Goal: Task Accomplishment & Management: Complete application form

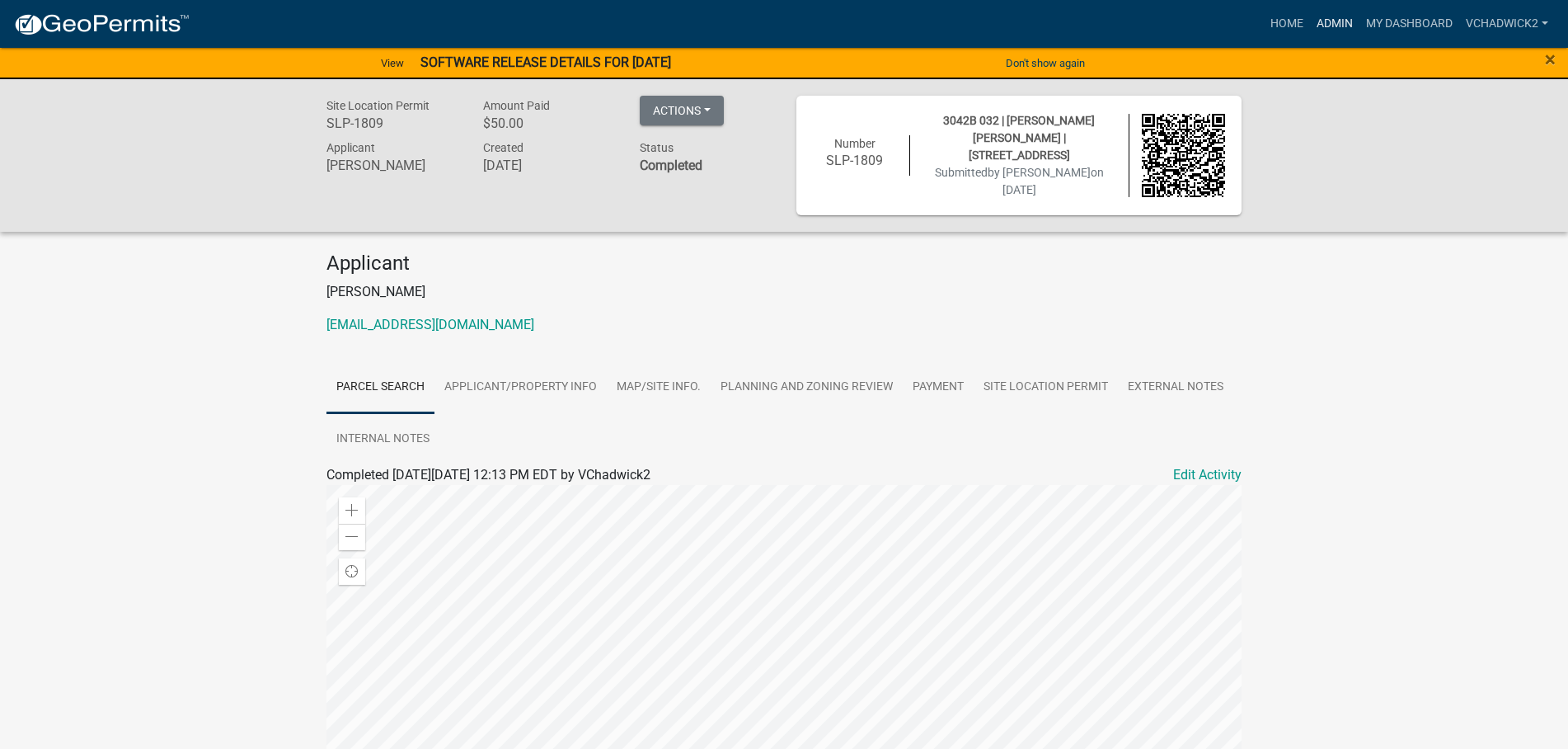
click at [1329, 20] on link "Admin" at bounding box center [1334, 24] width 49 height 32
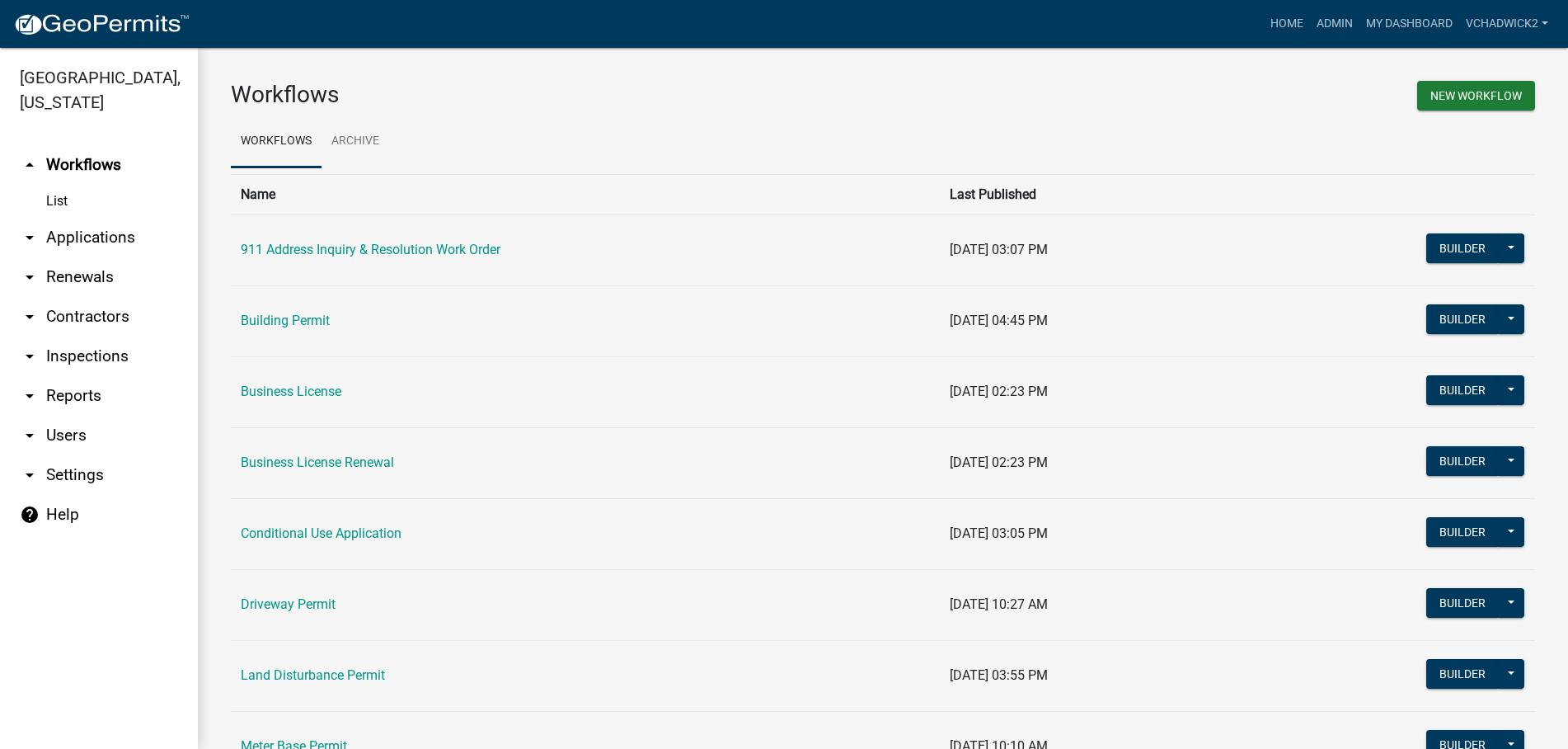
click at [117, 230] on link "arrow_drop_down Applications" at bounding box center [98, 237] width 198 height 40
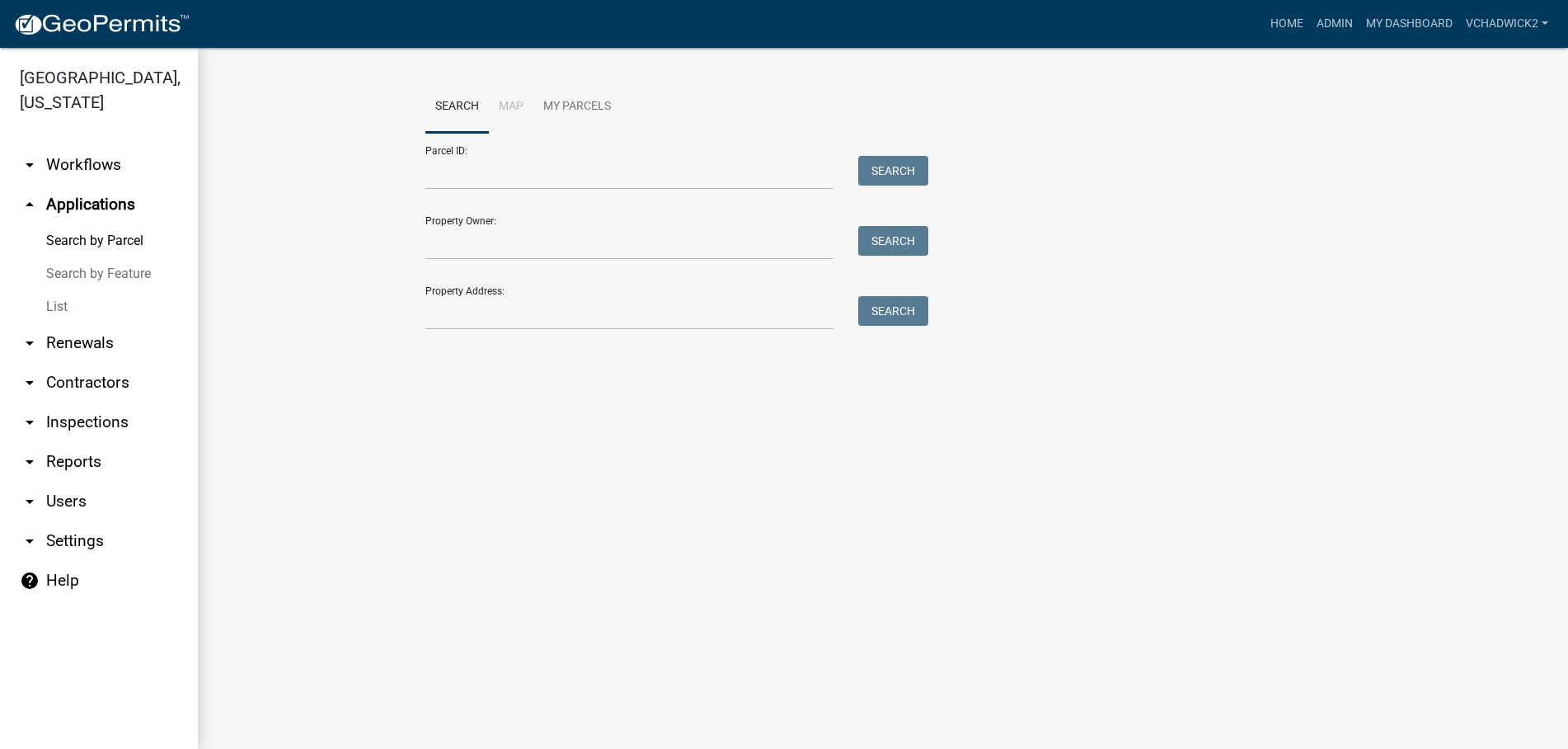
click at [54, 308] on link "List" at bounding box center [98, 306] width 198 height 33
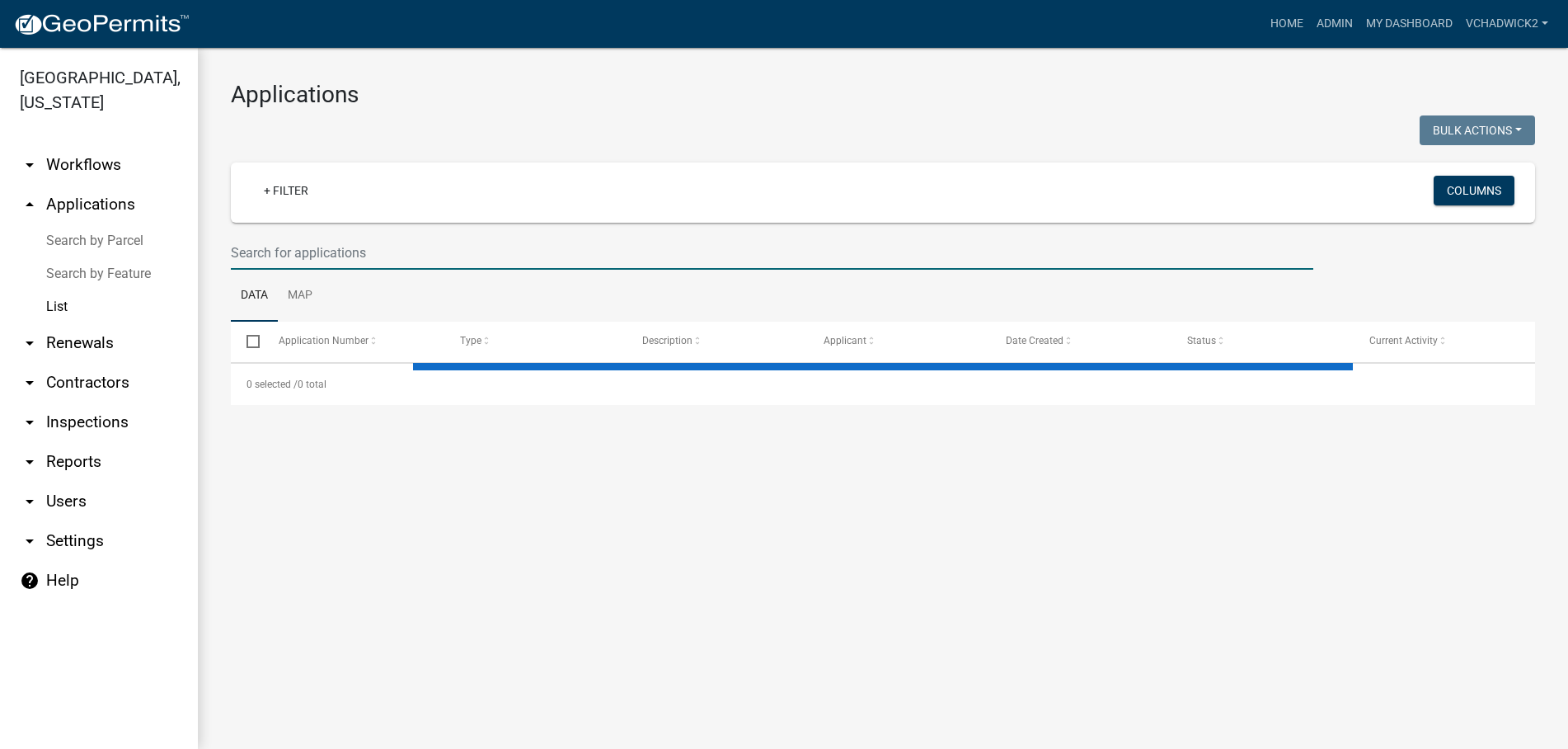
click at [355, 258] on input "text" at bounding box center [771, 253] width 1082 height 33
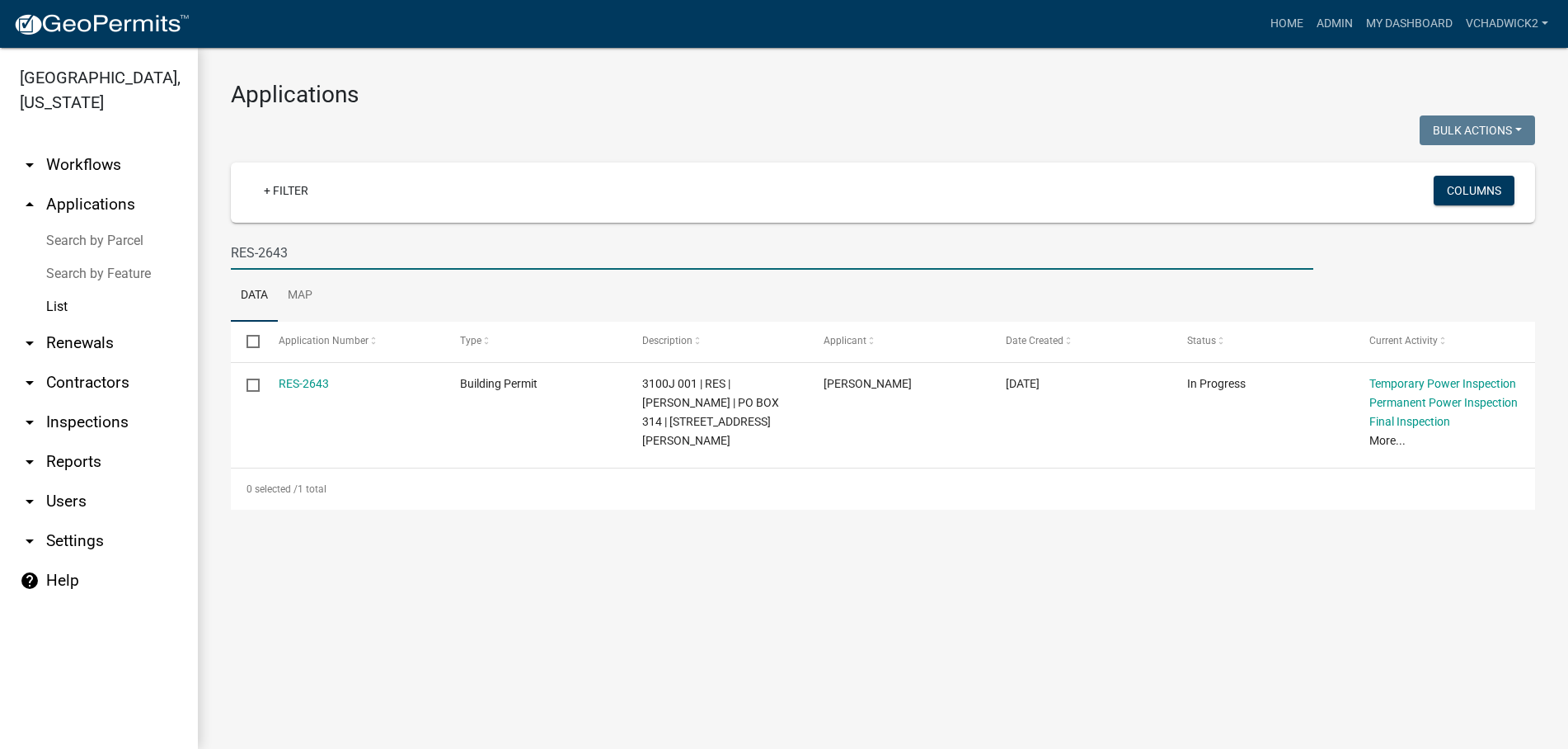
click at [339, 247] on input "RES-2643" at bounding box center [771, 253] width 1082 height 33
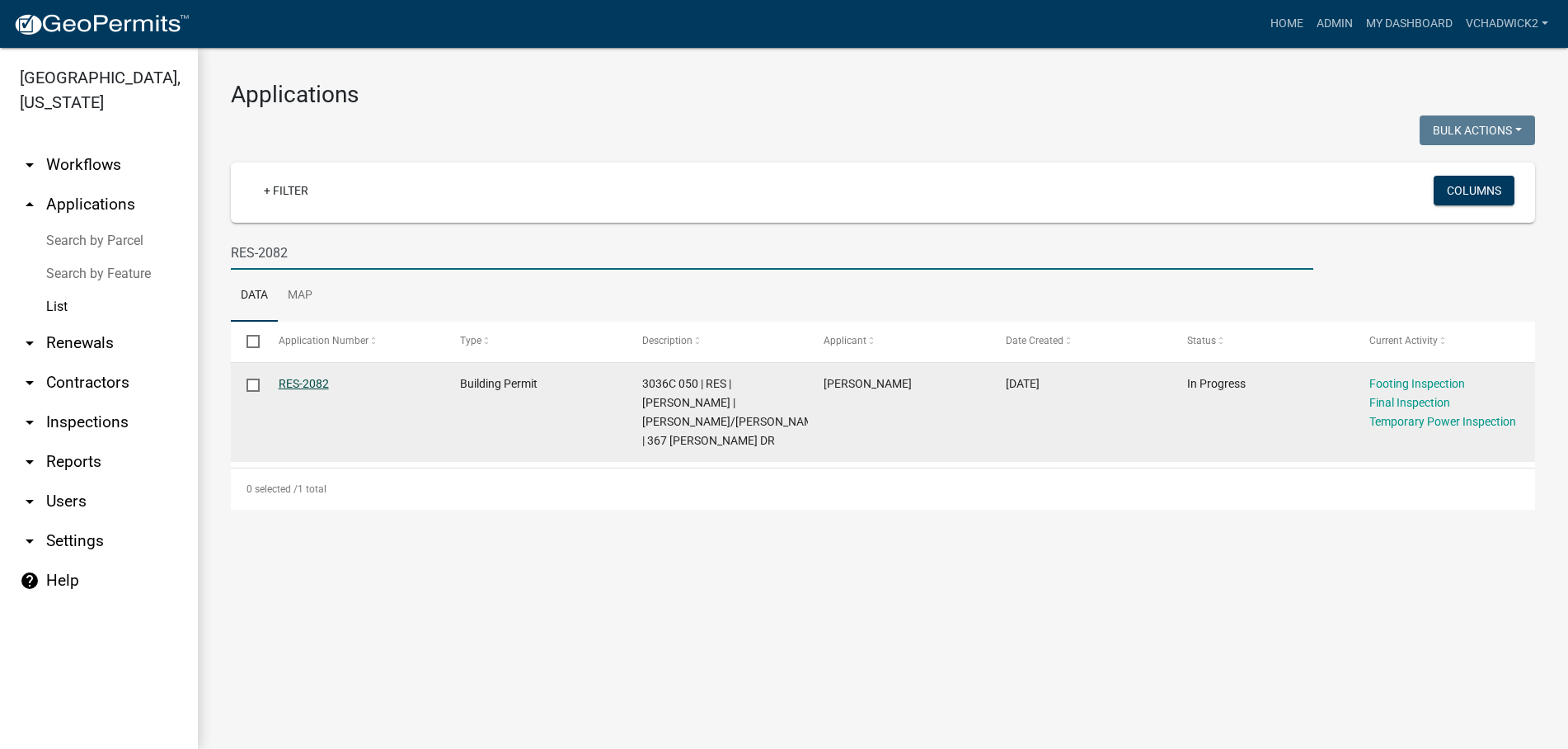
type input "RES-2082"
click at [308, 380] on link "RES-2082" at bounding box center [304, 384] width 50 height 13
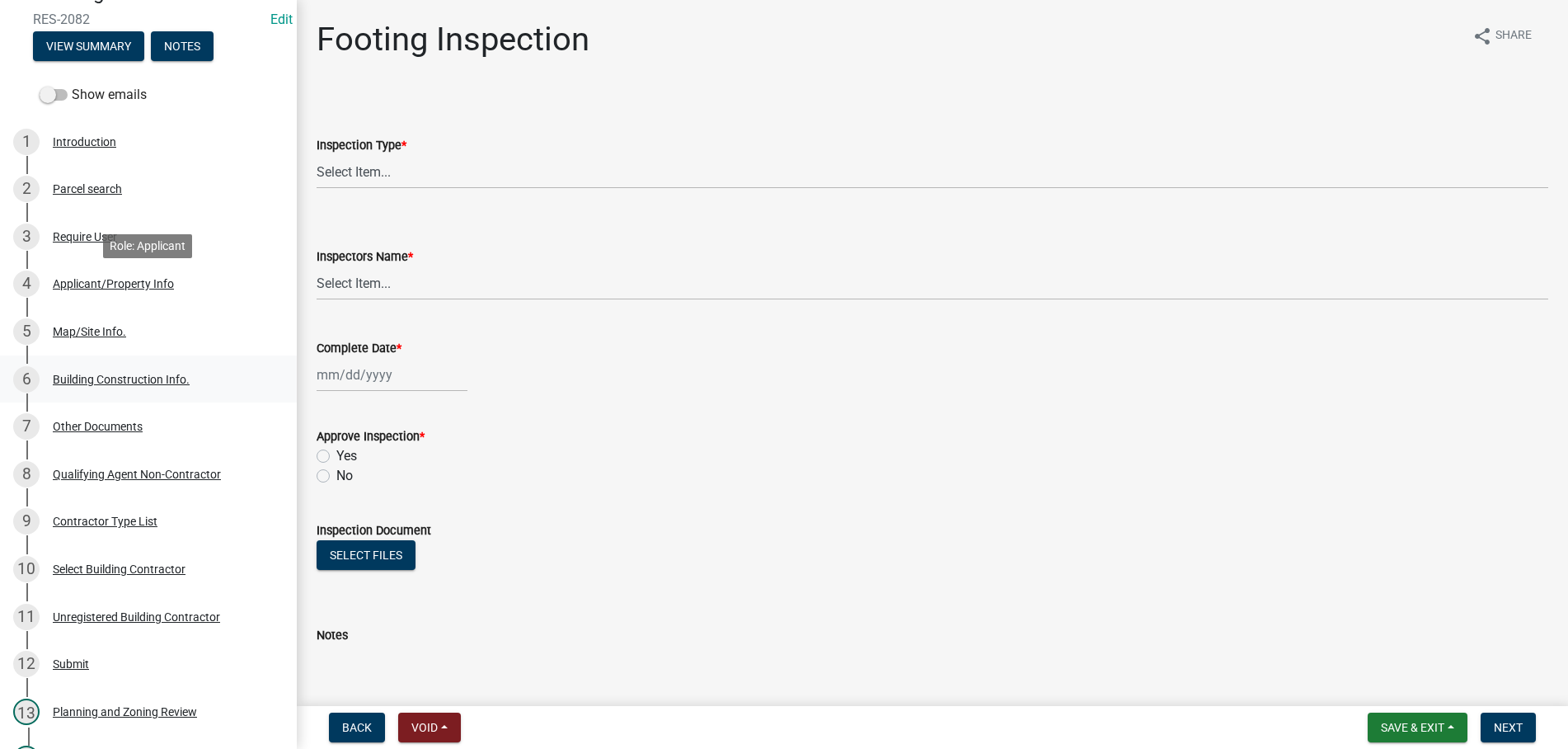
scroll to position [505, 0]
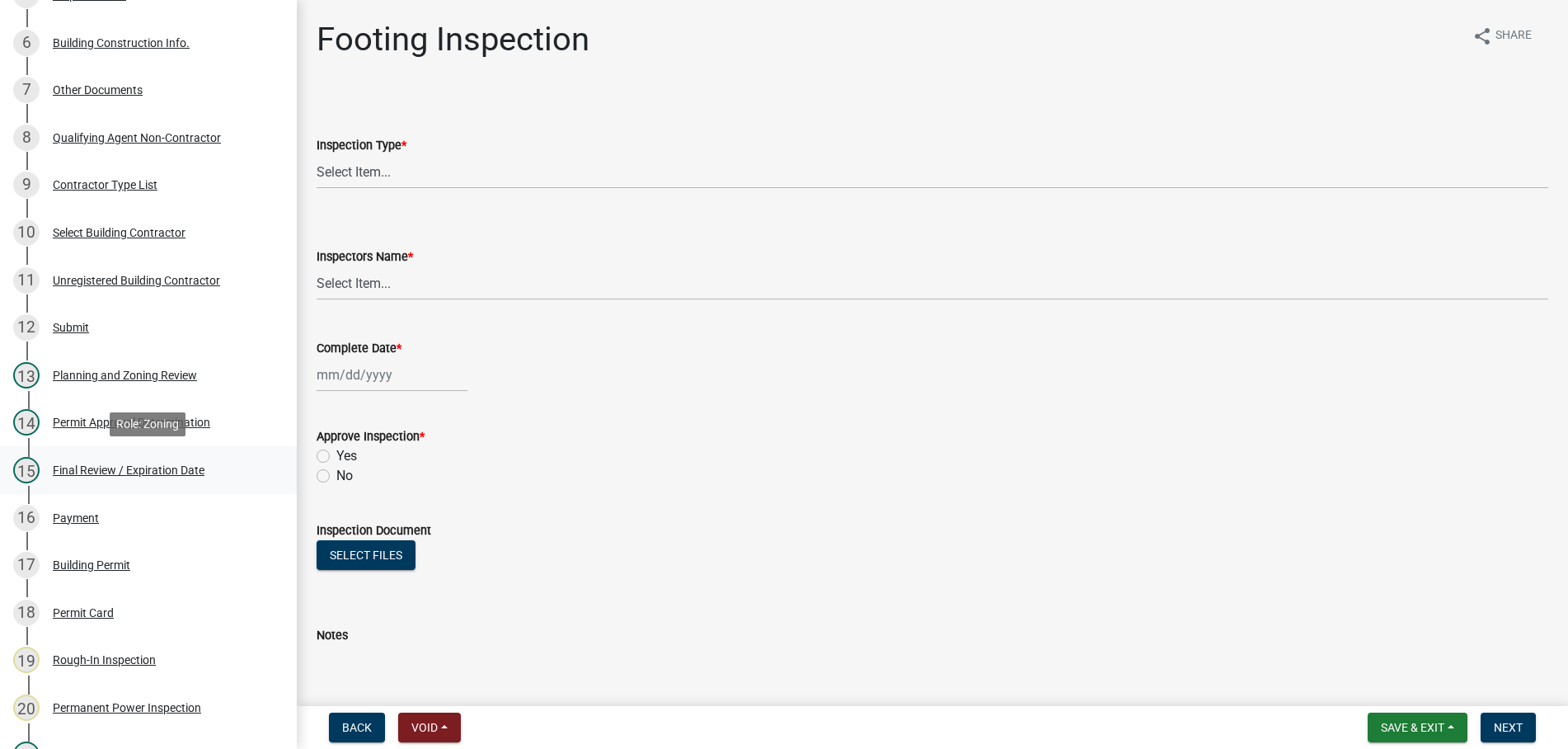
click at [124, 468] on div "Final Review / Expiration Date" at bounding box center [128, 470] width 151 height 11
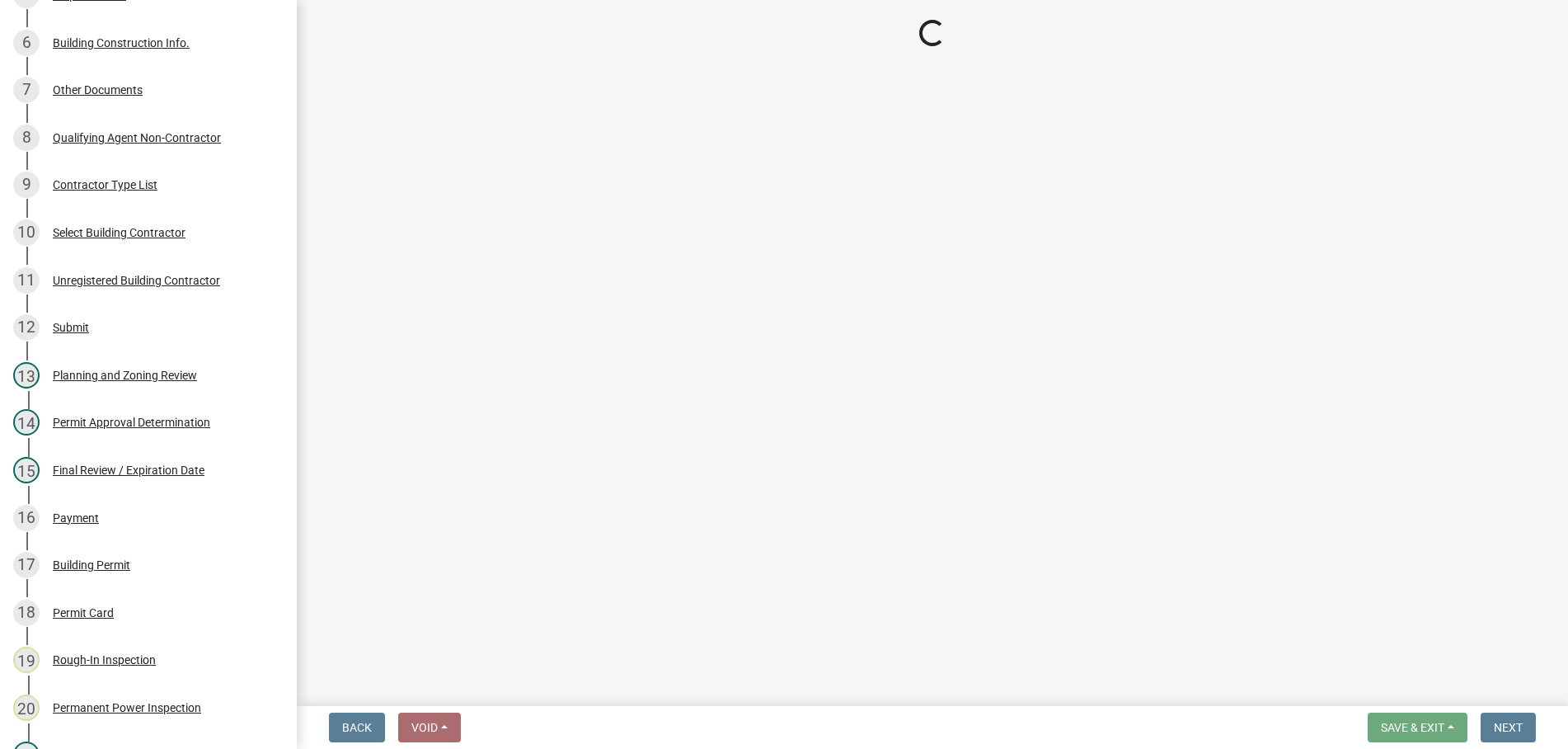
select select "b44f7338-8171-40f4-83dd-b8ba3065c966"
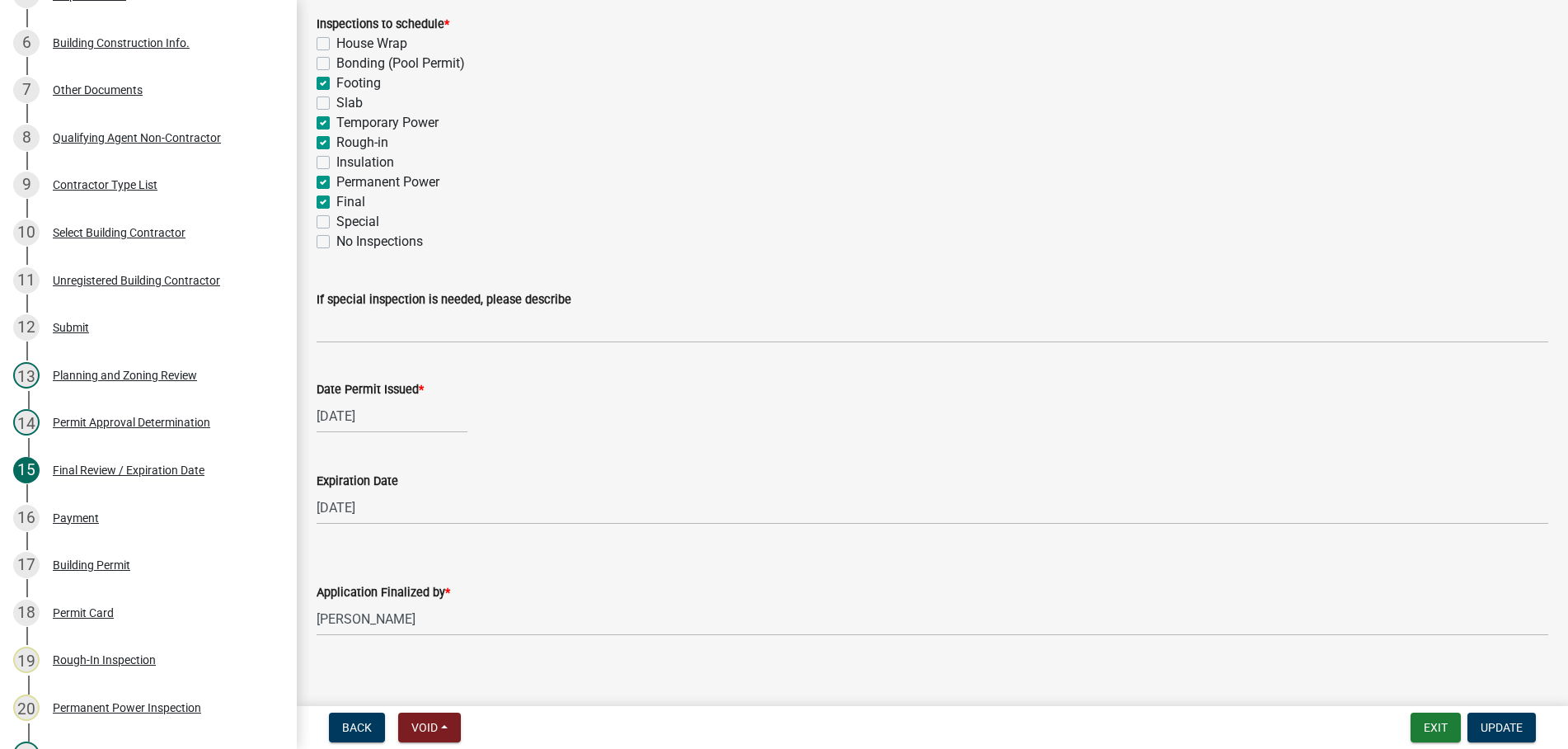
scroll to position [339, 0]
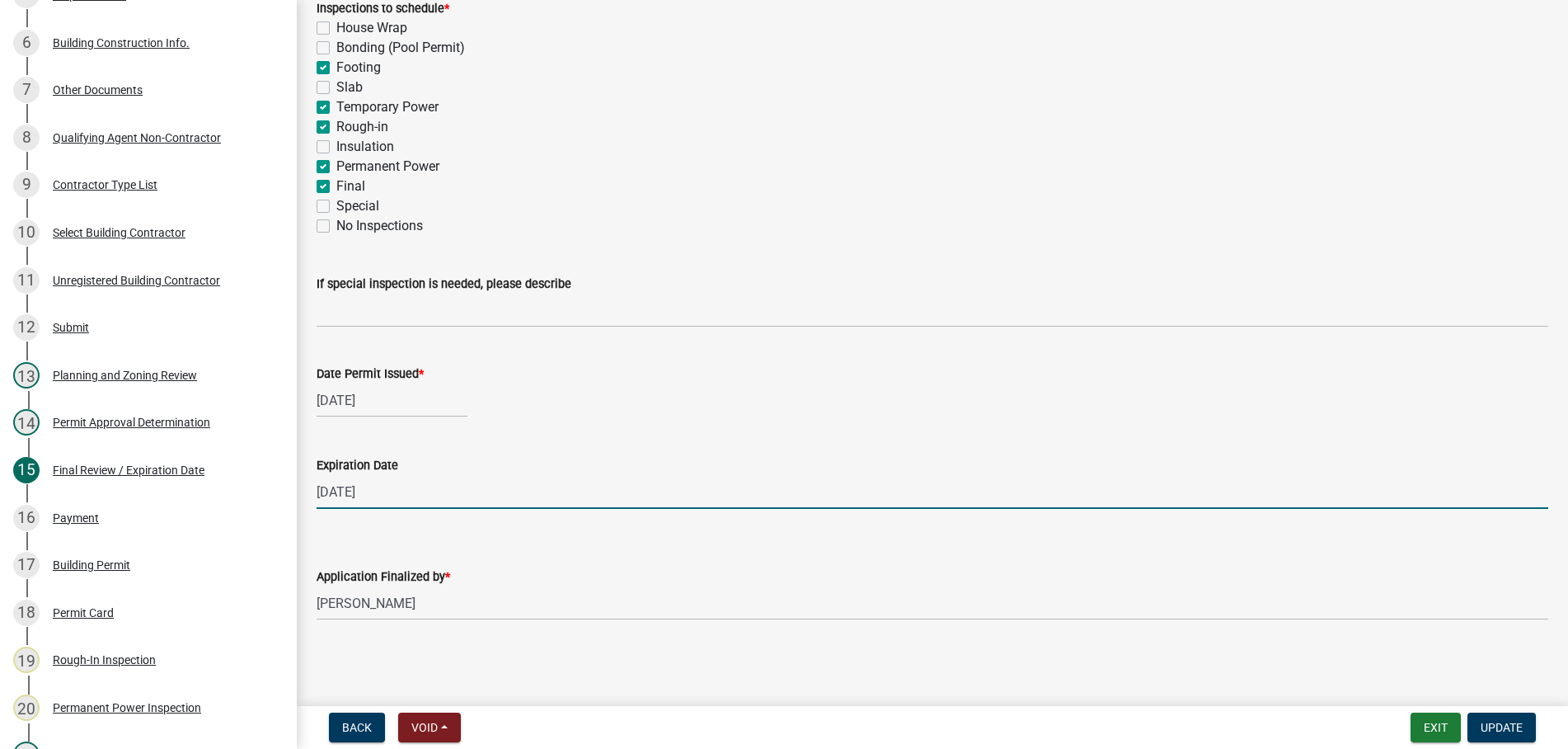
click at [396, 490] on input "[DATE]" at bounding box center [933, 492] width 1232 height 33
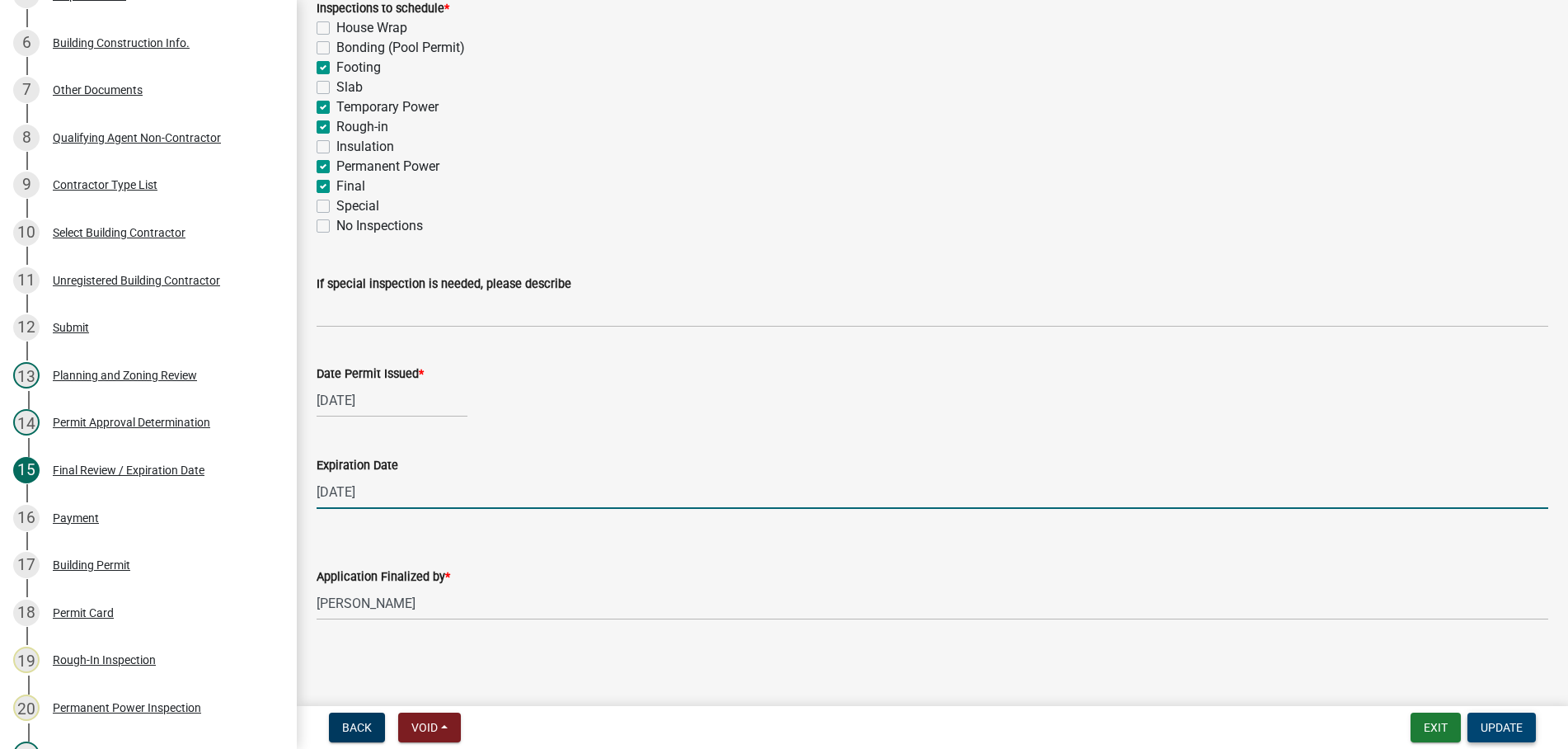
type input "[DATE]"
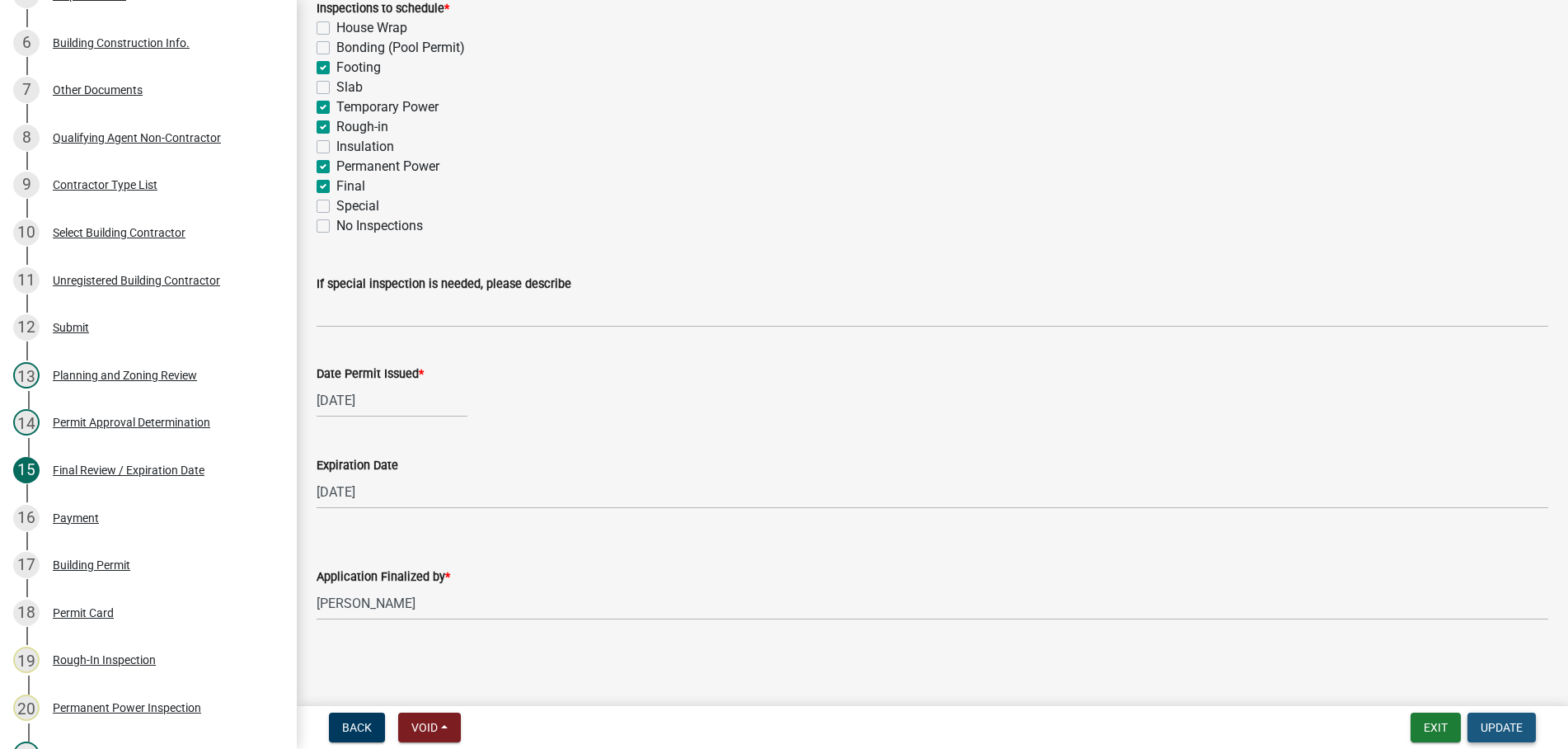
click at [1490, 723] on span "Update" at bounding box center [1501, 728] width 42 height 13
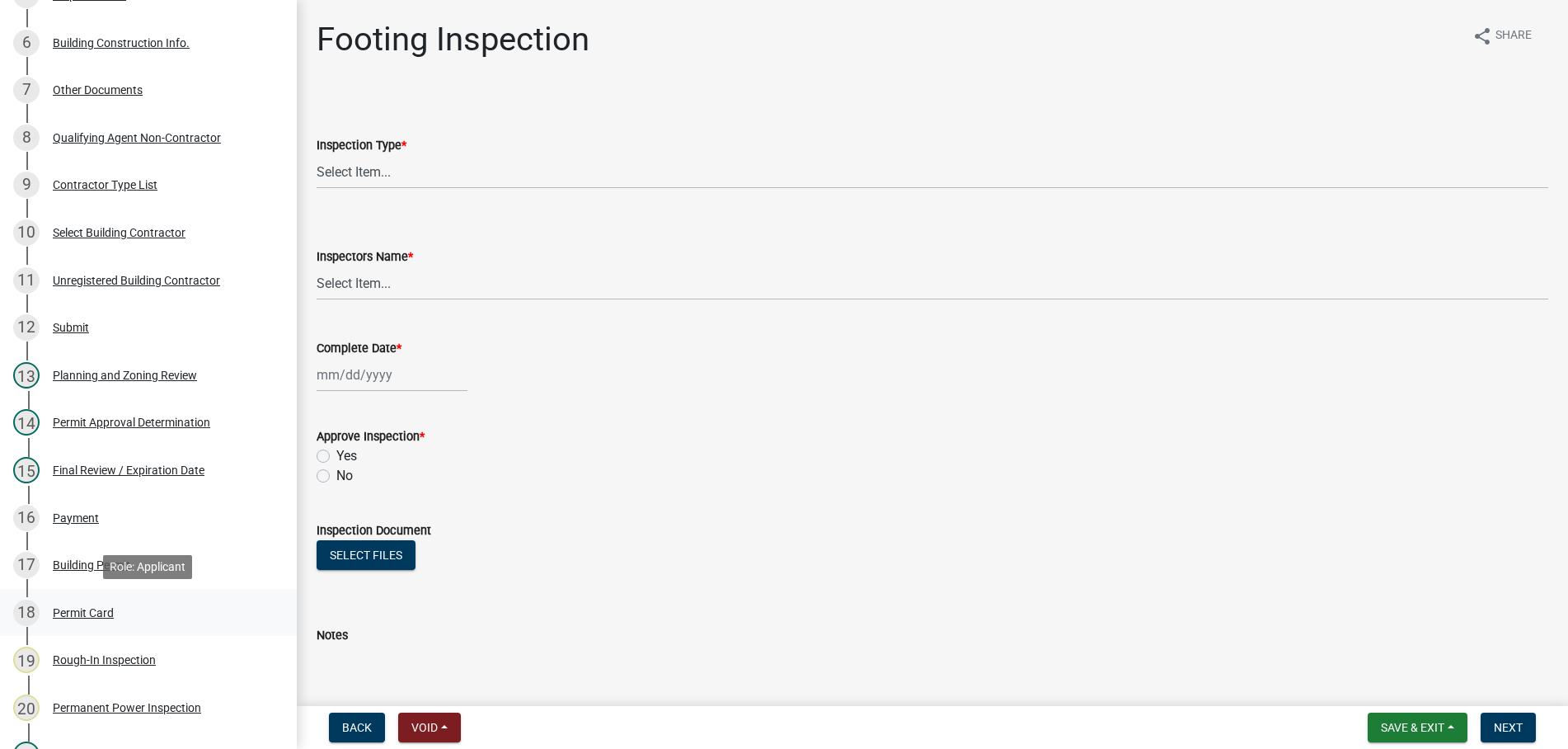
click at [88, 612] on div "Permit Card" at bounding box center [84, 612] width 61 height 11
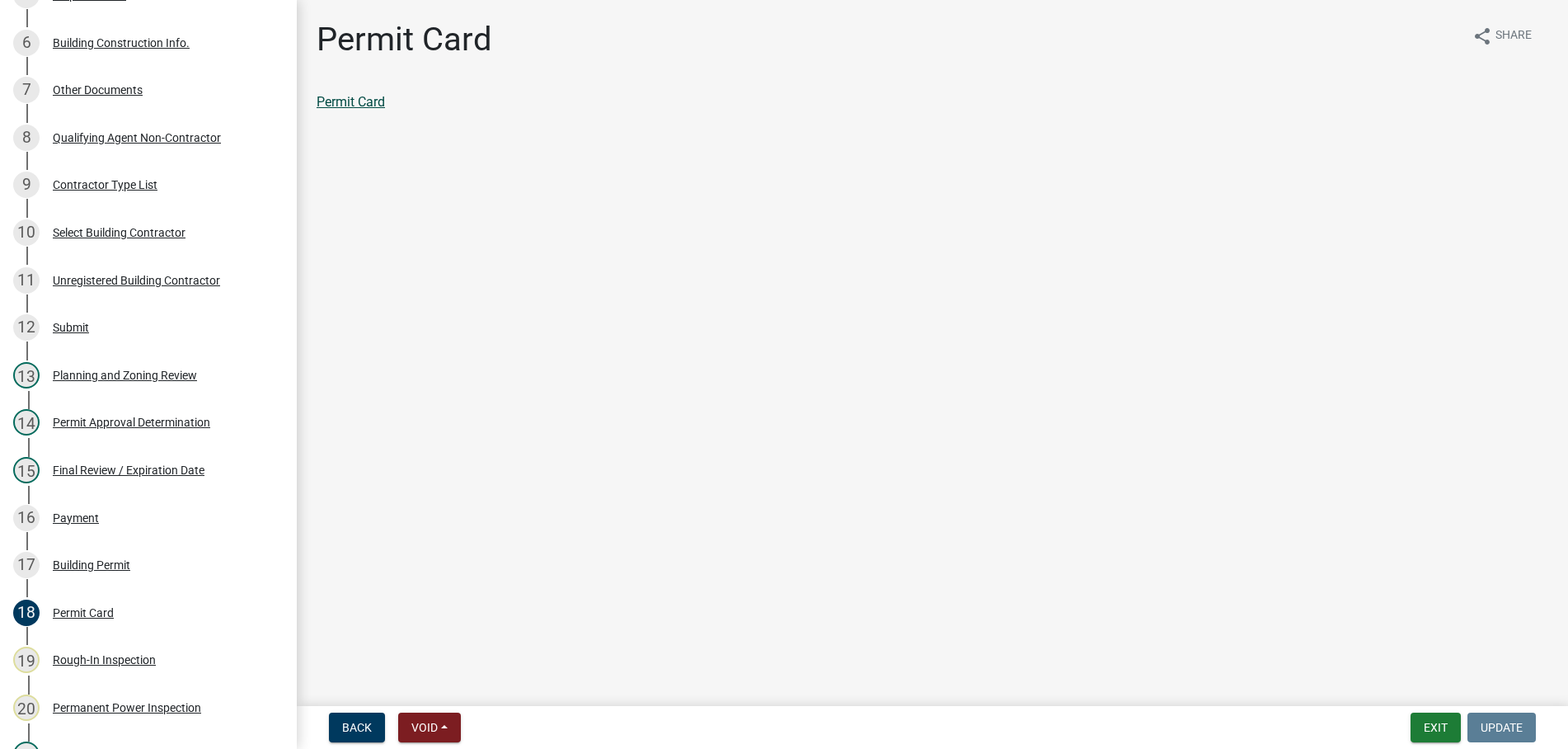
click at [364, 101] on link "Permit Card" at bounding box center [351, 101] width 69 height 16
click at [85, 561] on div "Building Permit" at bounding box center [91, 565] width 77 height 11
drag, startPoint x: 372, startPoint y: 94, endPoint x: 370, endPoint y: 104, distance: 10.2
click at [371, 94] on div "Building Permit" at bounding box center [933, 101] width 1232 height 20
click at [370, 100] on link "Building Permit" at bounding box center [361, 101] width 89 height 16
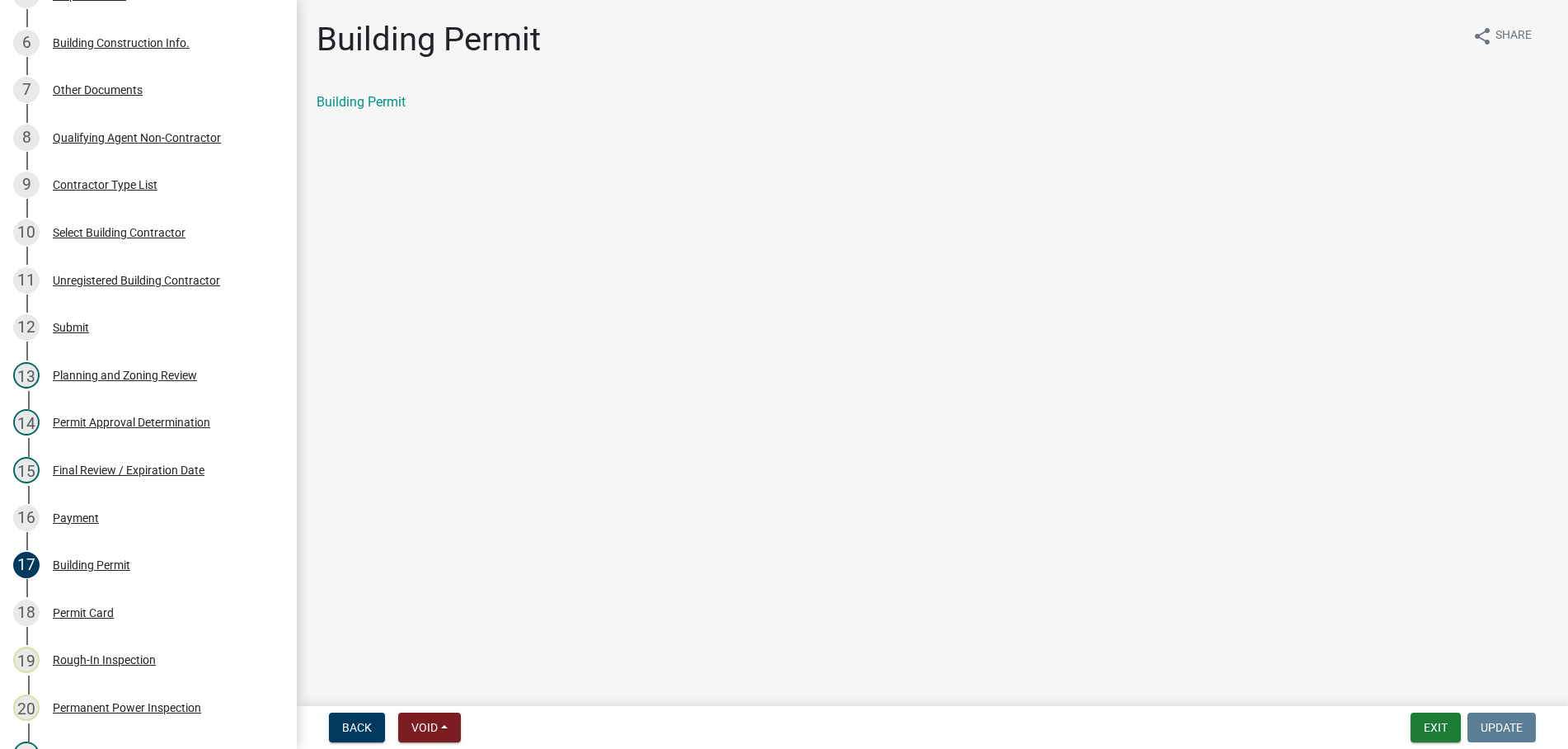
click at [516, 171] on main "Building Permit share Share Building Permit" at bounding box center [932, 349] width 1271 height 700
click at [1430, 731] on button "Exit" at bounding box center [1435, 728] width 50 height 30
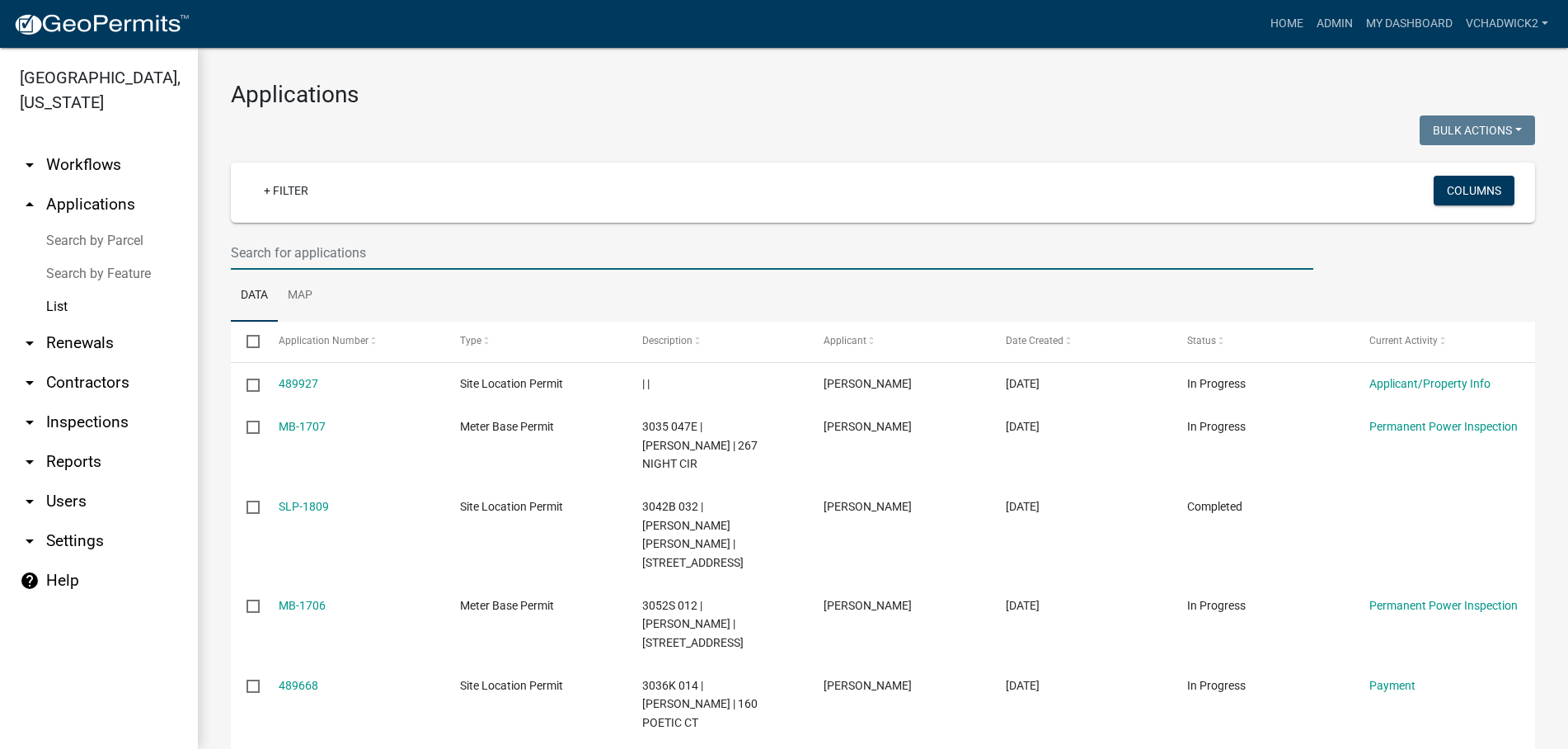
click at [337, 255] on input "text" at bounding box center [771, 253] width 1082 height 33
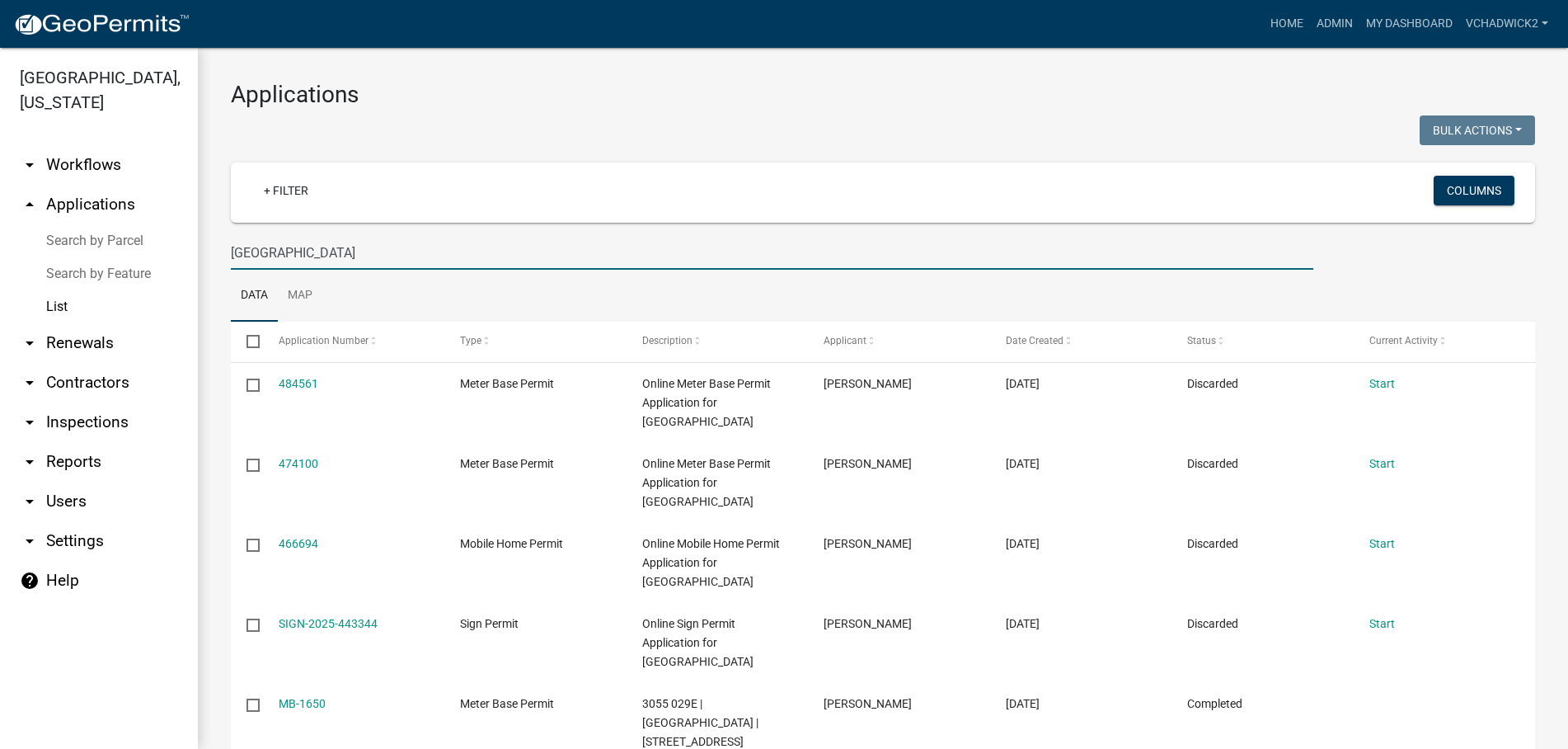
drag, startPoint x: 362, startPoint y: 256, endPoint x: 26, endPoint y: 209, distance: 339.3
click at [230, 236] on input "[GEOGRAPHIC_DATA]" at bounding box center [771, 253] width 1082 height 33
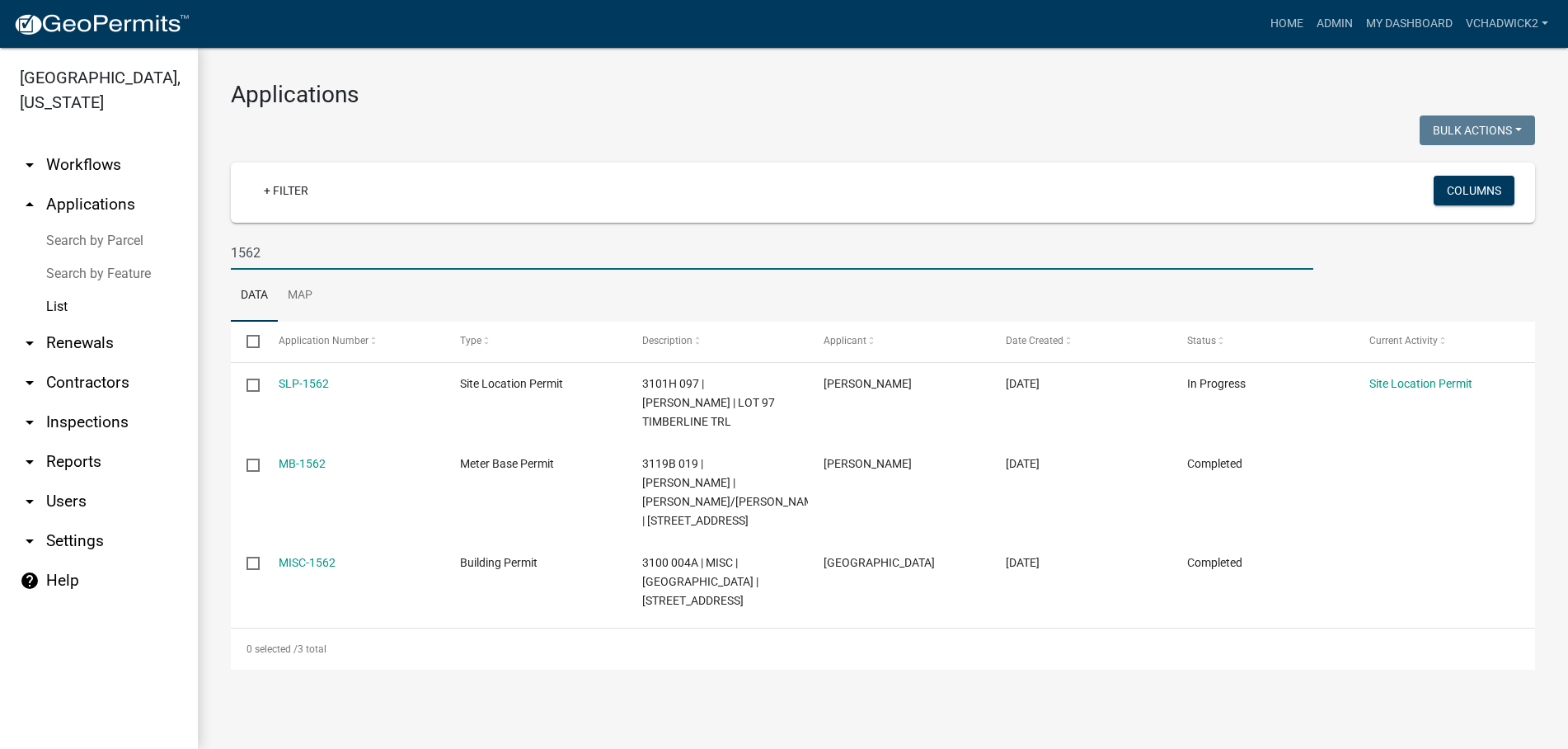
drag, startPoint x: 279, startPoint y: 247, endPoint x: 72, endPoint y: 247, distance: 207.0
click at [230, 247] on input "1562" at bounding box center [771, 253] width 1082 height 33
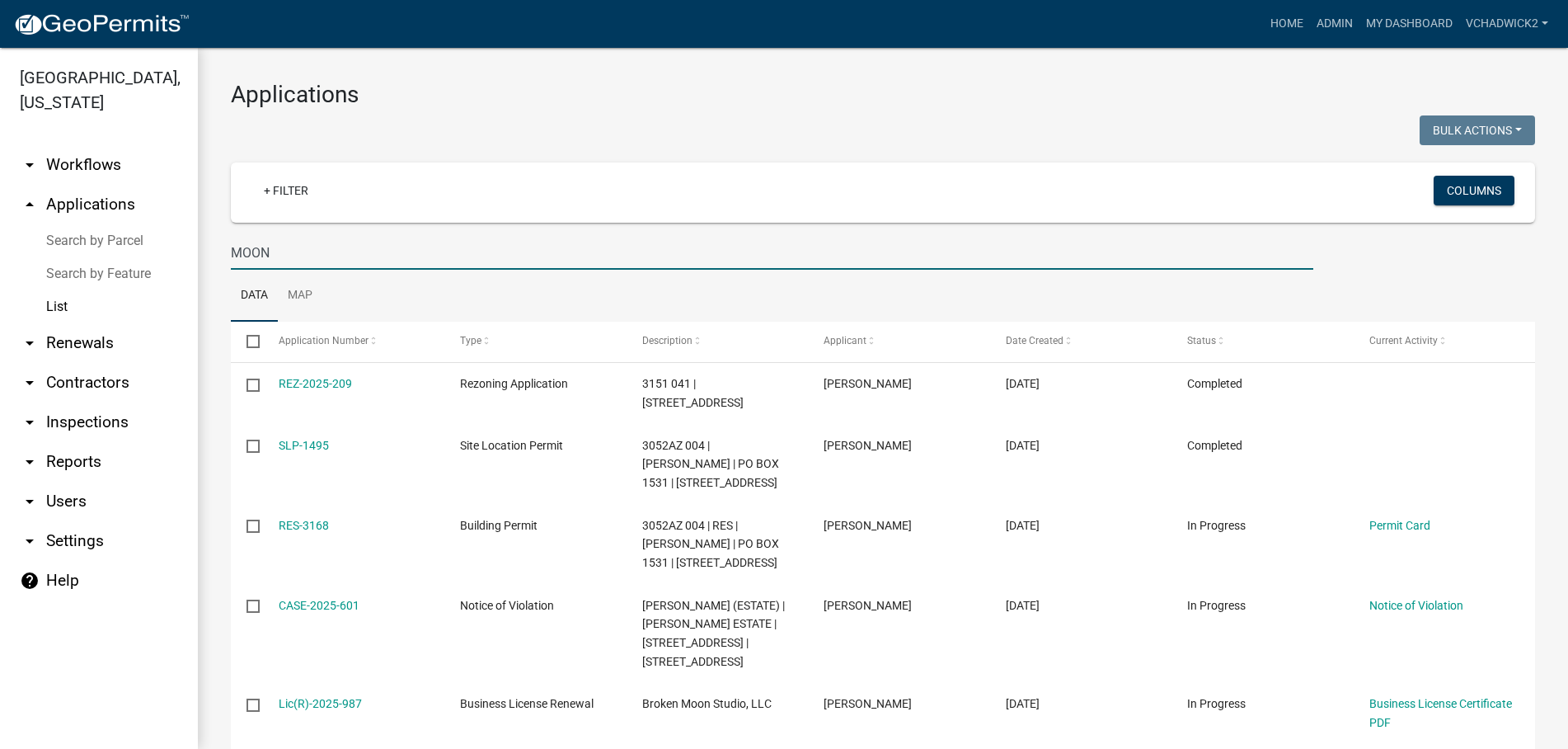
drag, startPoint x: 168, startPoint y: 243, endPoint x: 47, endPoint y: 236, distance: 121.2
click at [230, 236] on input "MOON" at bounding box center [771, 253] width 1082 height 33
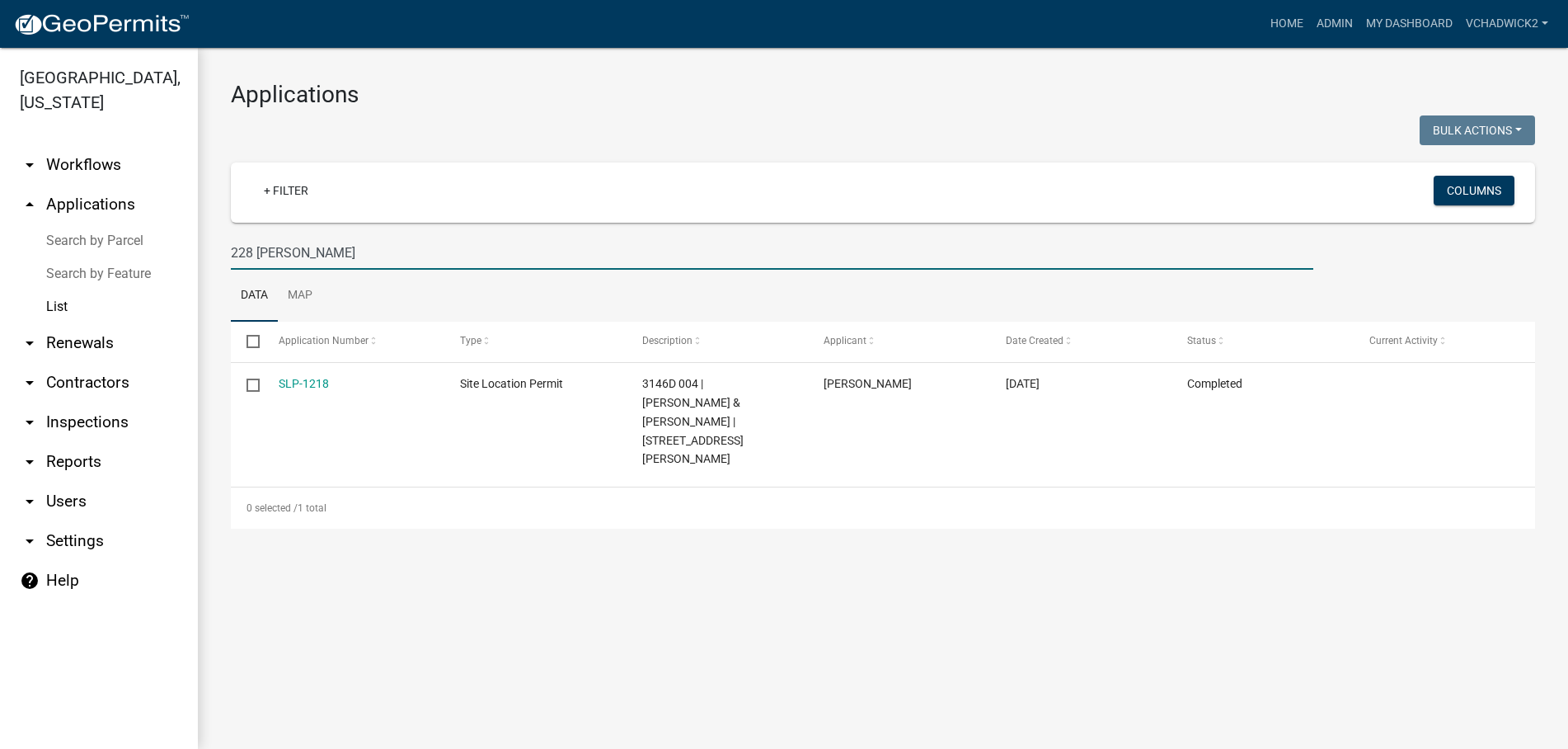
type input "228 [PERSON_NAME]"
drag, startPoint x: 331, startPoint y: 250, endPoint x: -7, endPoint y: 261, distance: 338.2
click at [230, 261] on input "228 [PERSON_NAME]" at bounding box center [771, 253] width 1082 height 33
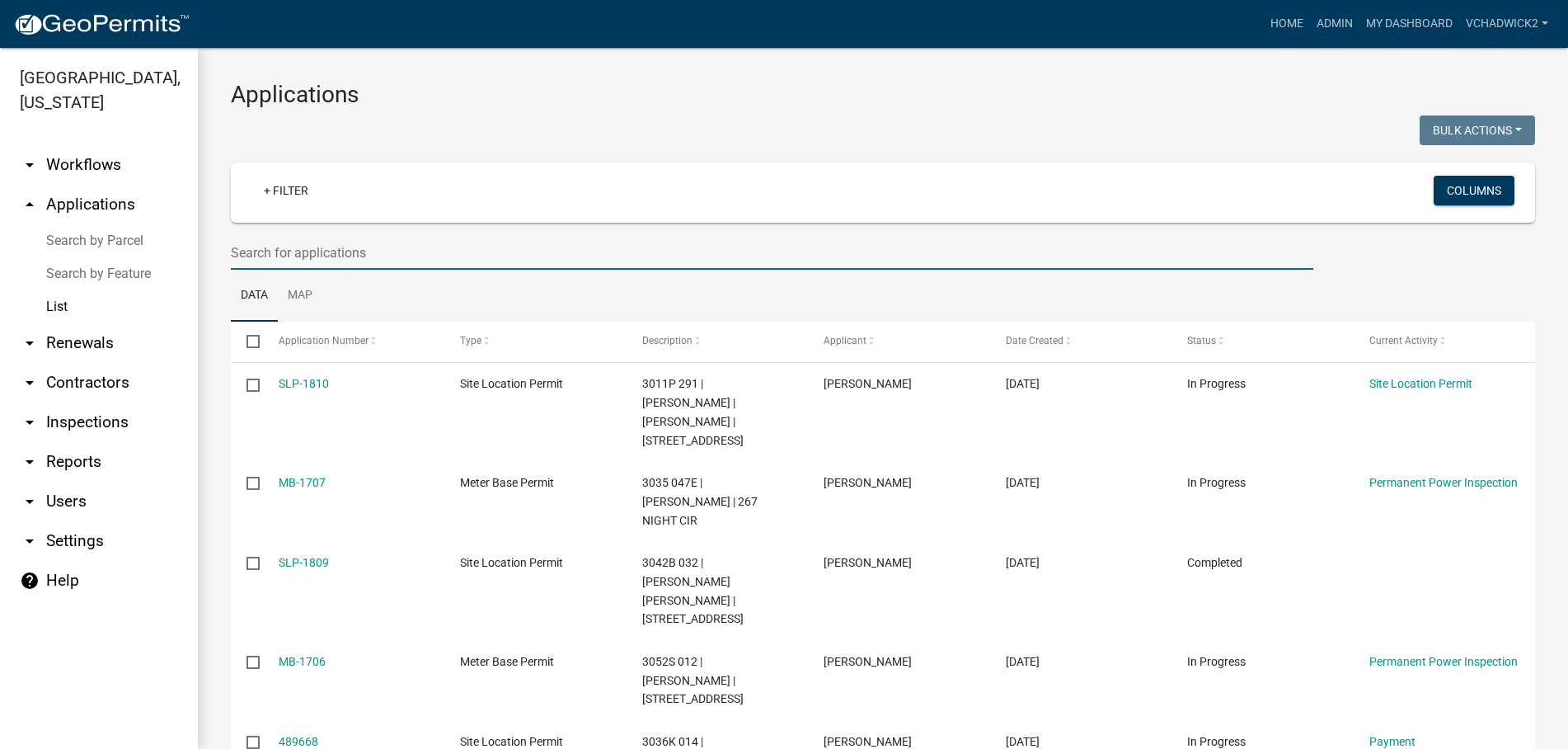
click at [244, 260] on input "text" at bounding box center [771, 253] width 1082 height 33
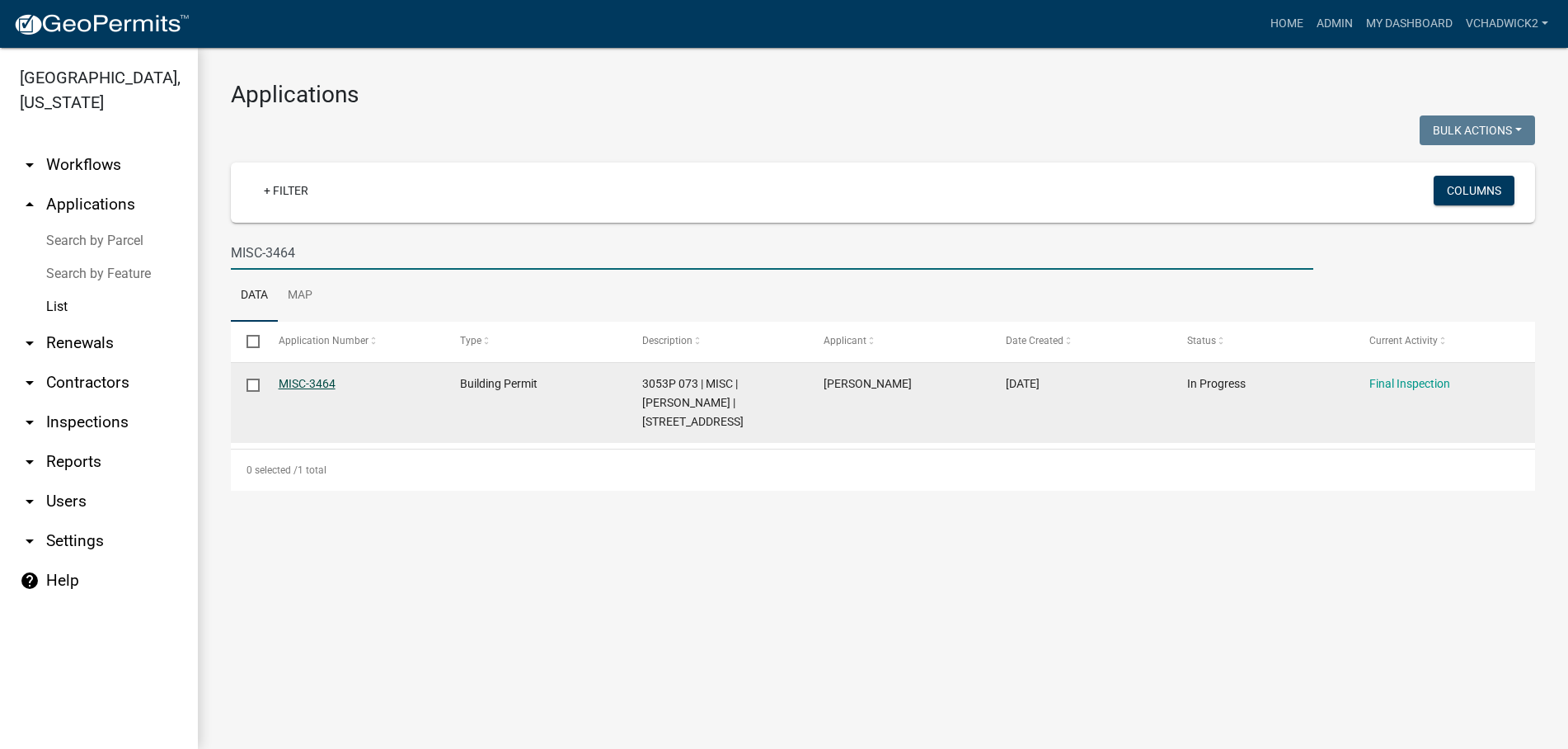
type input "MISC-3464"
click at [300, 379] on link "MISC-3464" at bounding box center [307, 384] width 57 height 13
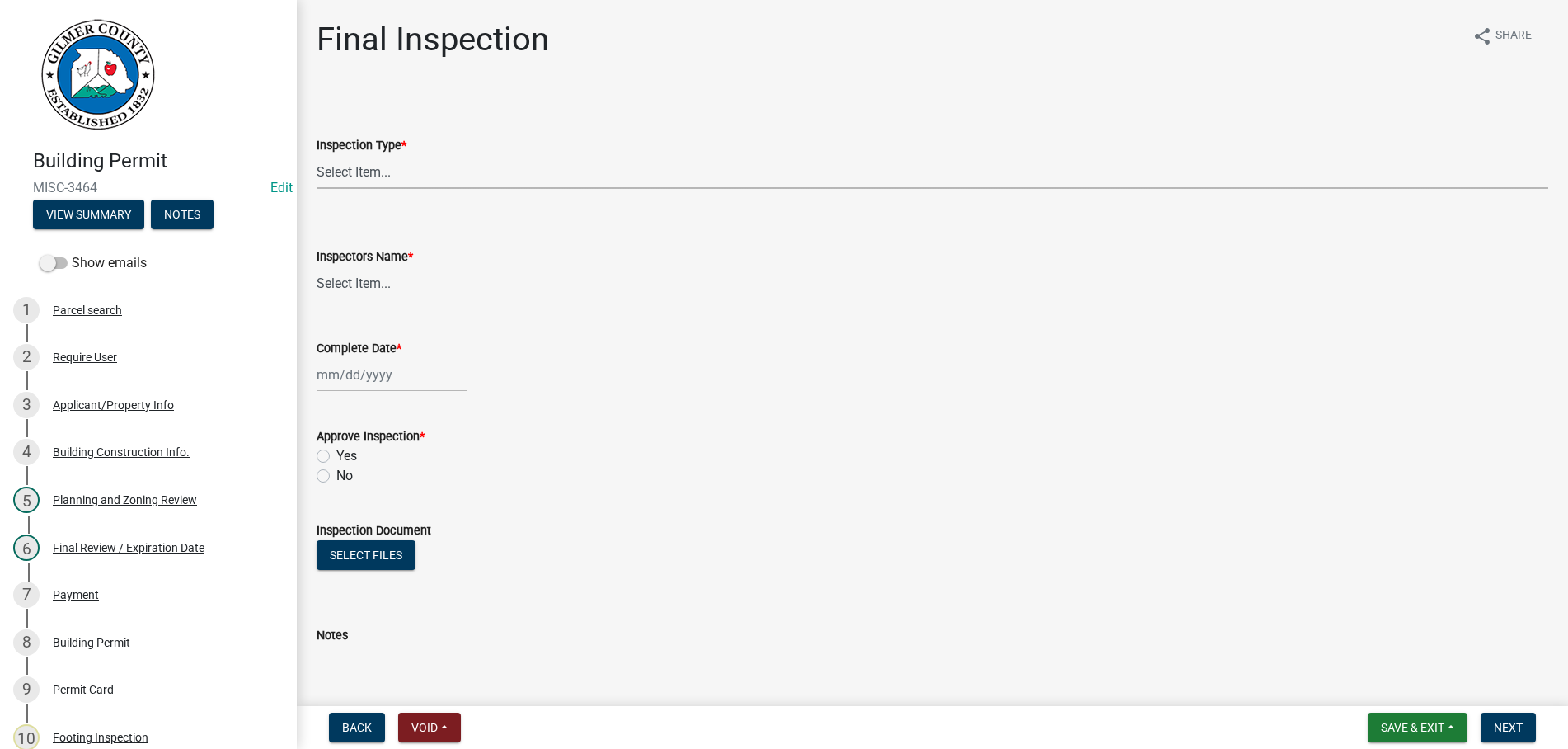
click at [317, 155] on select "Select Item... Final" at bounding box center [933, 172] width 1232 height 33
click option "Final" at bounding box center [0, 0] width 0 height 0
select select "895eead6-d784-4fdc-a4a3-66a9075c153d"
click at [317, 267] on select "Select Item... [PERSON_NAME] ([PERSON_NAME]) [PERSON_NAME] ([PERSON_NAME]) Engi…" at bounding box center [933, 283] width 1232 height 33
select select "b7f275ba-f507-42fd-b9cd-cd9544451c64"
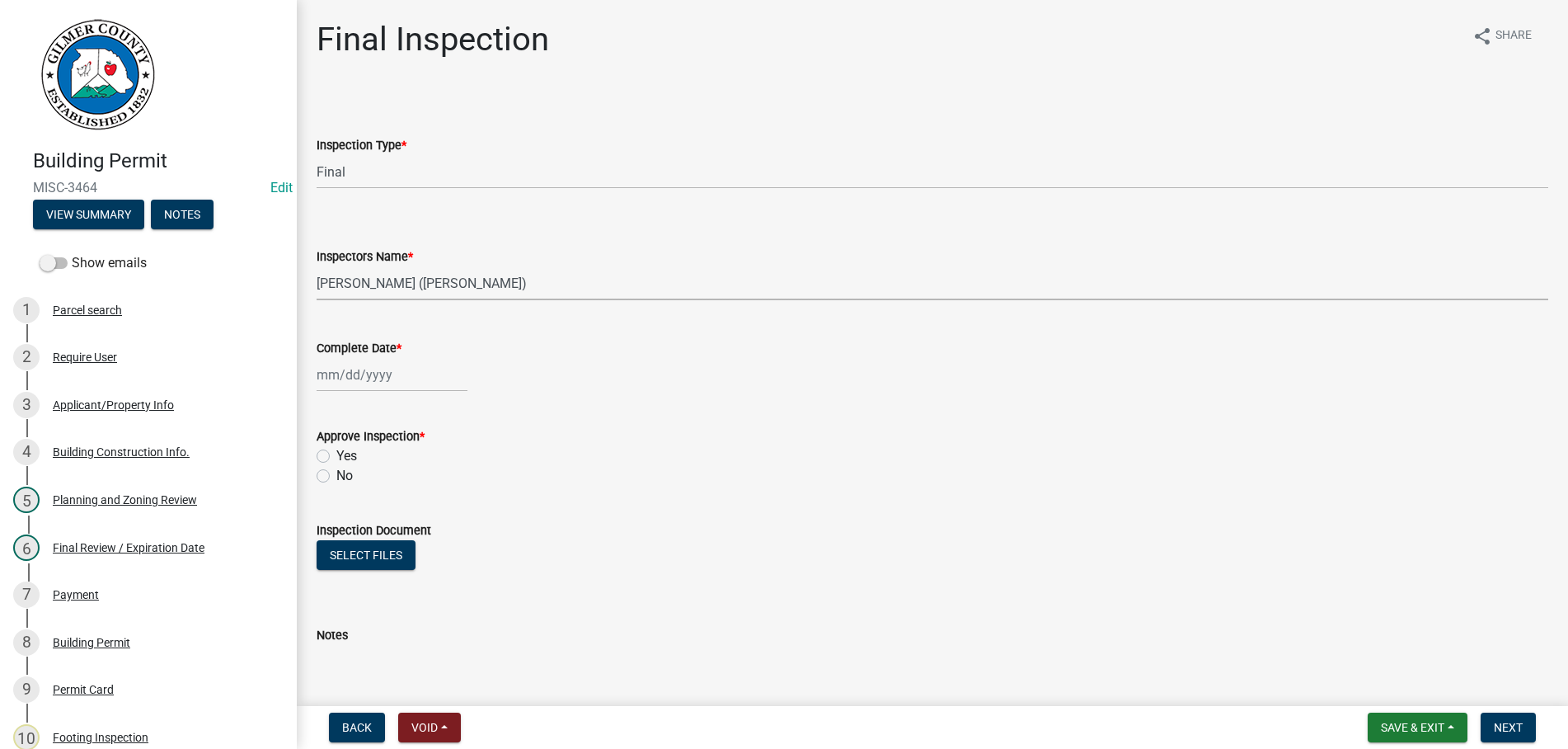
click option "[PERSON_NAME] ([PERSON_NAME])" at bounding box center [0, 0] width 0 height 0
select select "10"
select select "2025"
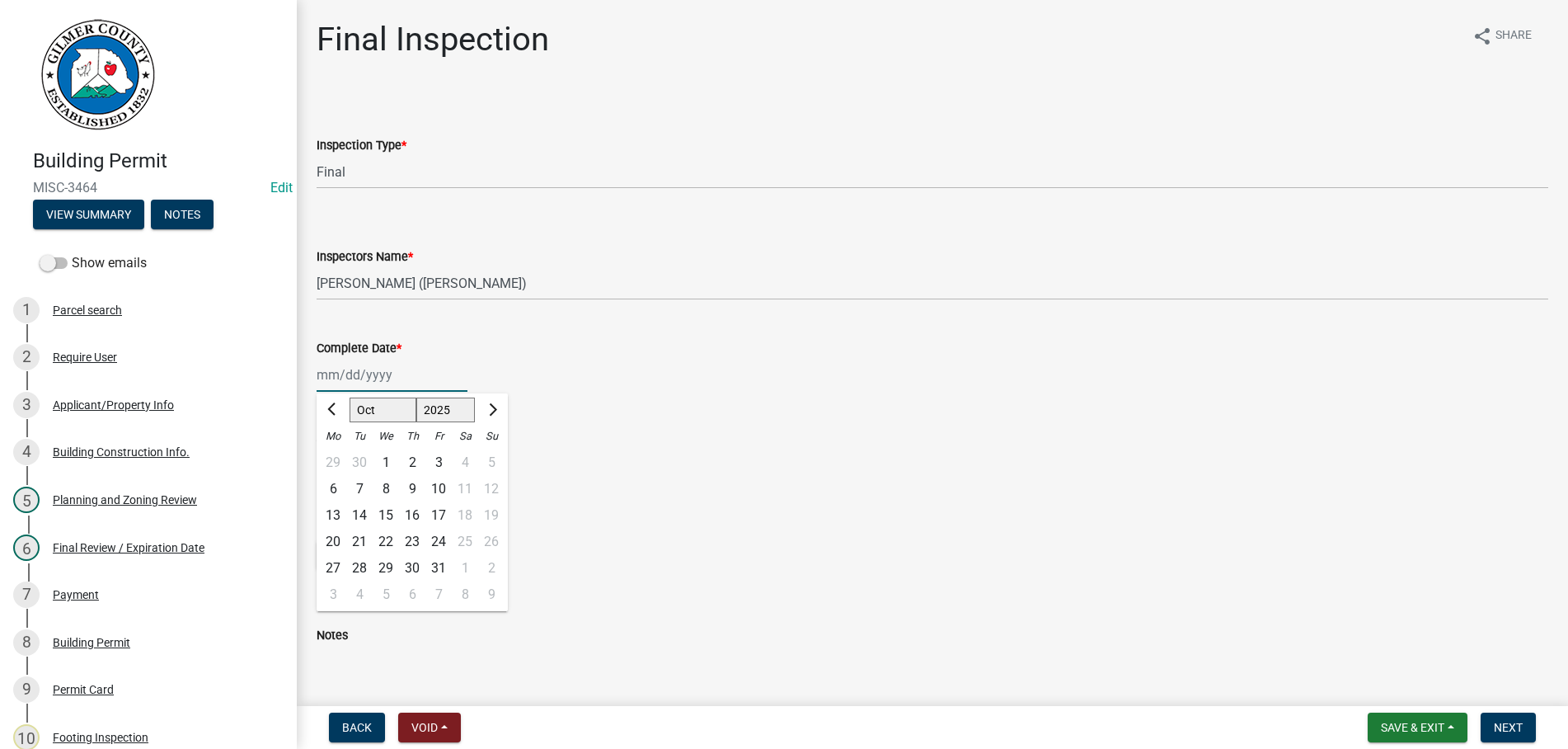
click at [385, 384] on input "Complete Date *" at bounding box center [392, 374] width 150 height 33
click at [358, 481] on div "7" at bounding box center [359, 489] width 26 height 26
type input "[DATE]"
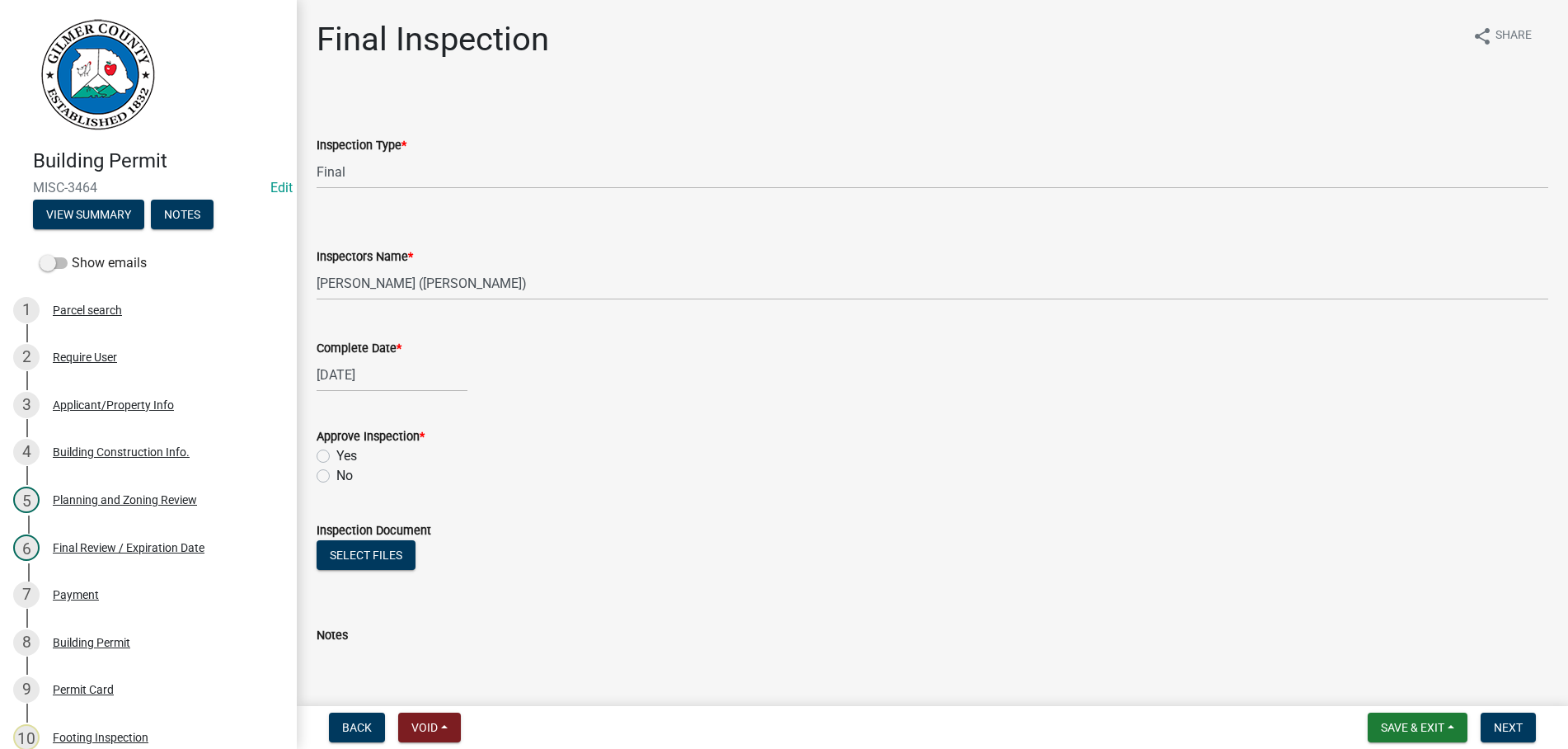
click at [336, 456] on label "Yes" at bounding box center [346, 455] width 20 height 20
click at [336, 456] on input "Yes" at bounding box center [342, 452] width 11 height 11
radio input "true"
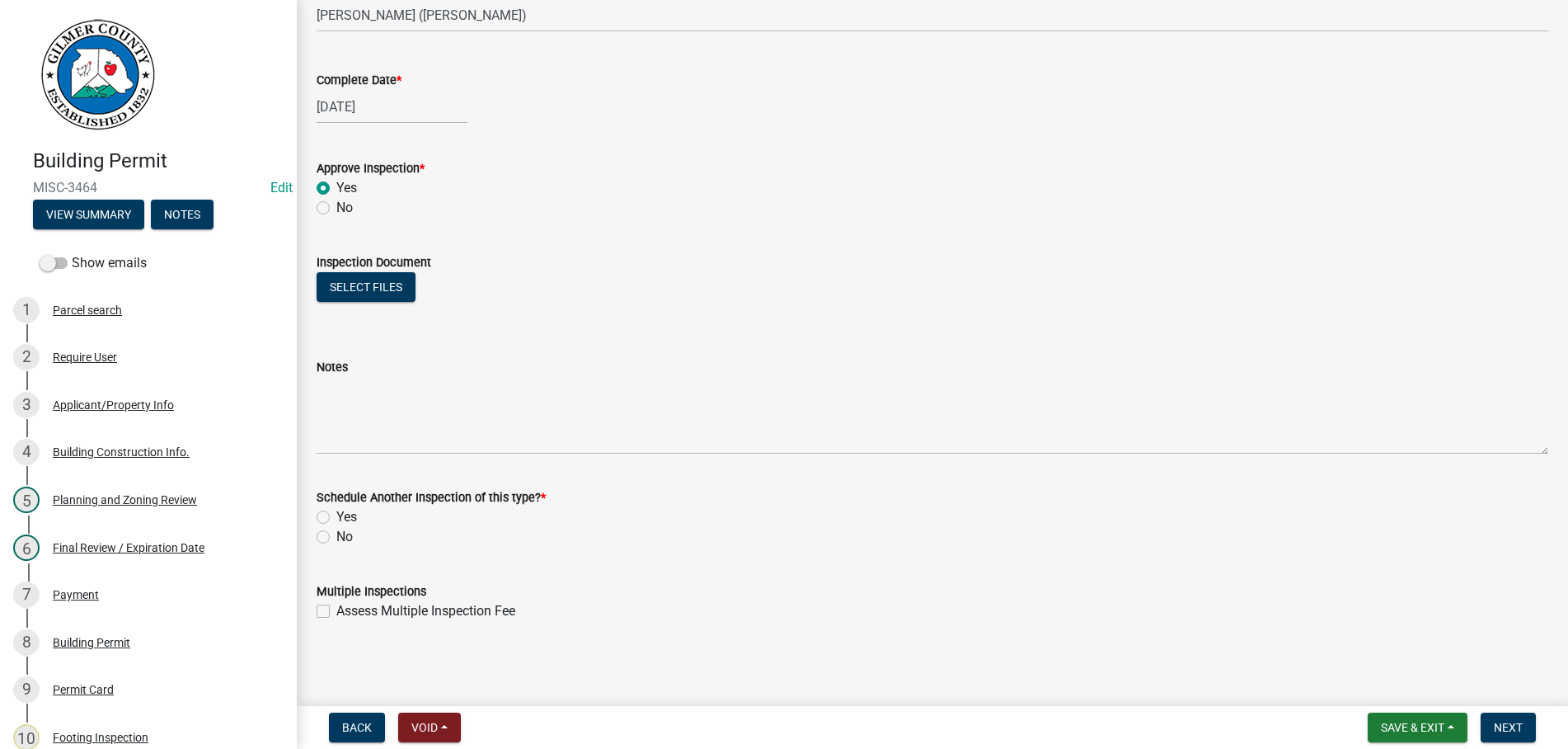
scroll to position [269, 0]
click at [336, 538] on label "No" at bounding box center [345, 535] width 17 height 20
click at [336, 537] on input "No" at bounding box center [342, 532] width 11 height 11
radio input "true"
click at [1501, 720] on button "Next" at bounding box center [1508, 728] width 55 height 30
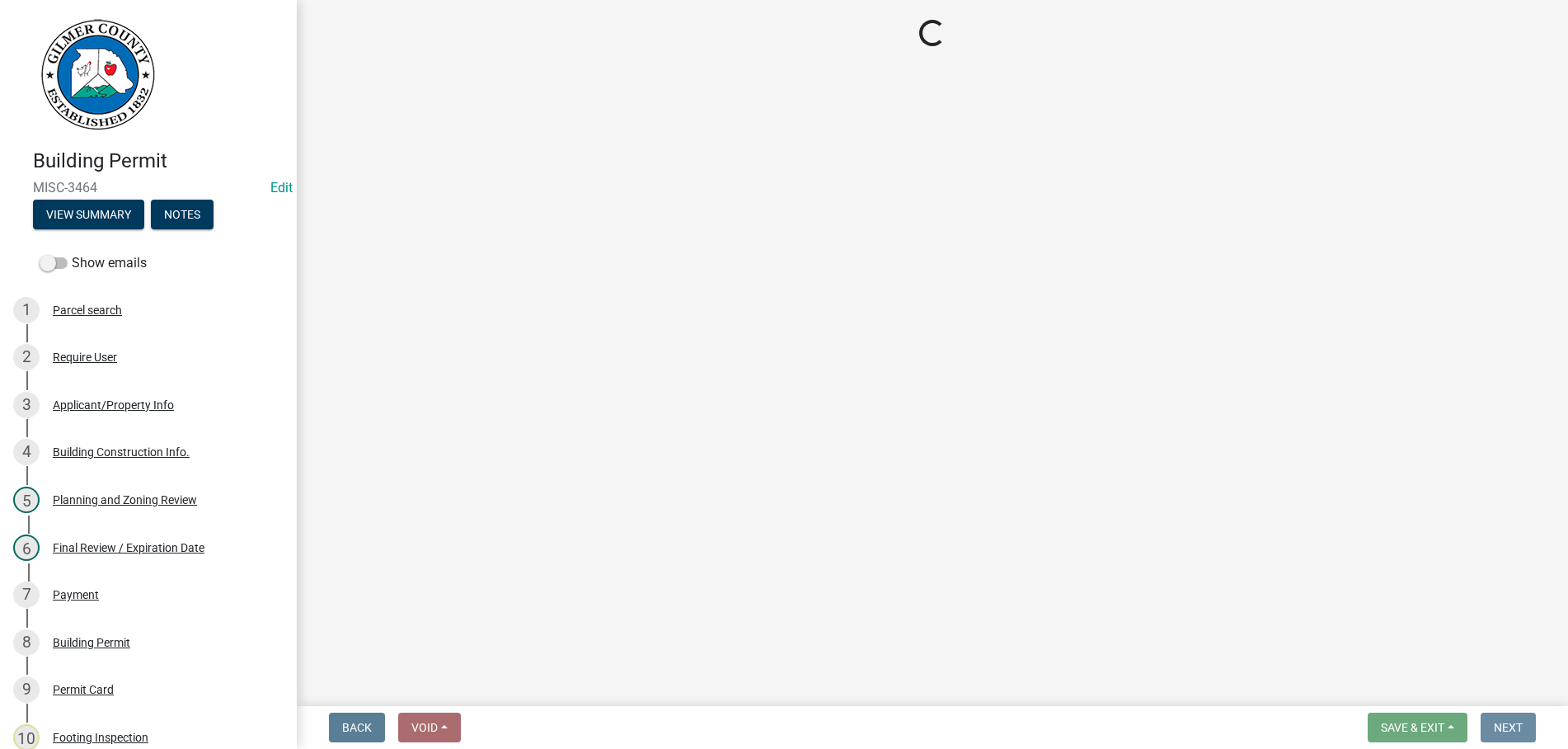
scroll to position [0, 0]
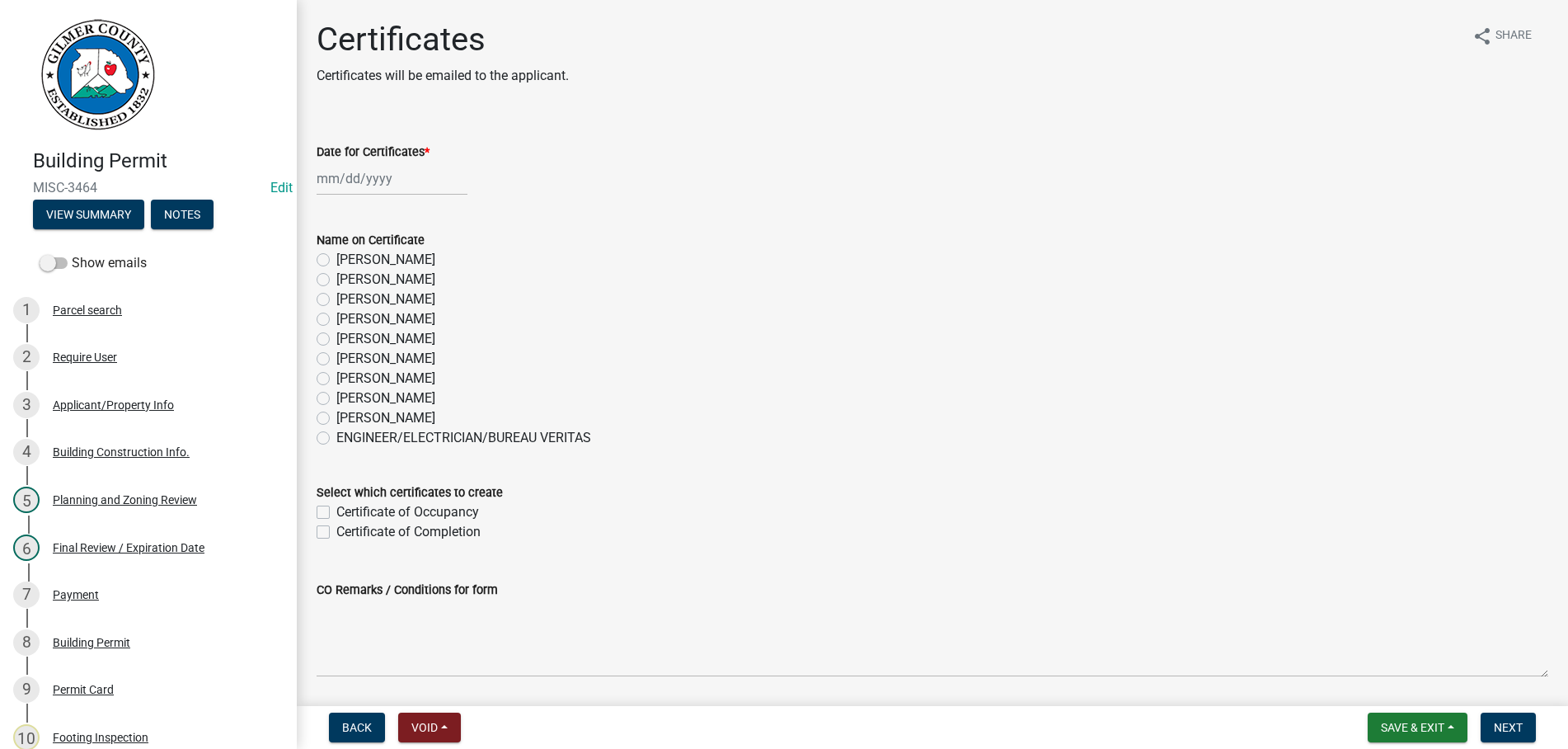
select select "10"
select select "2025"
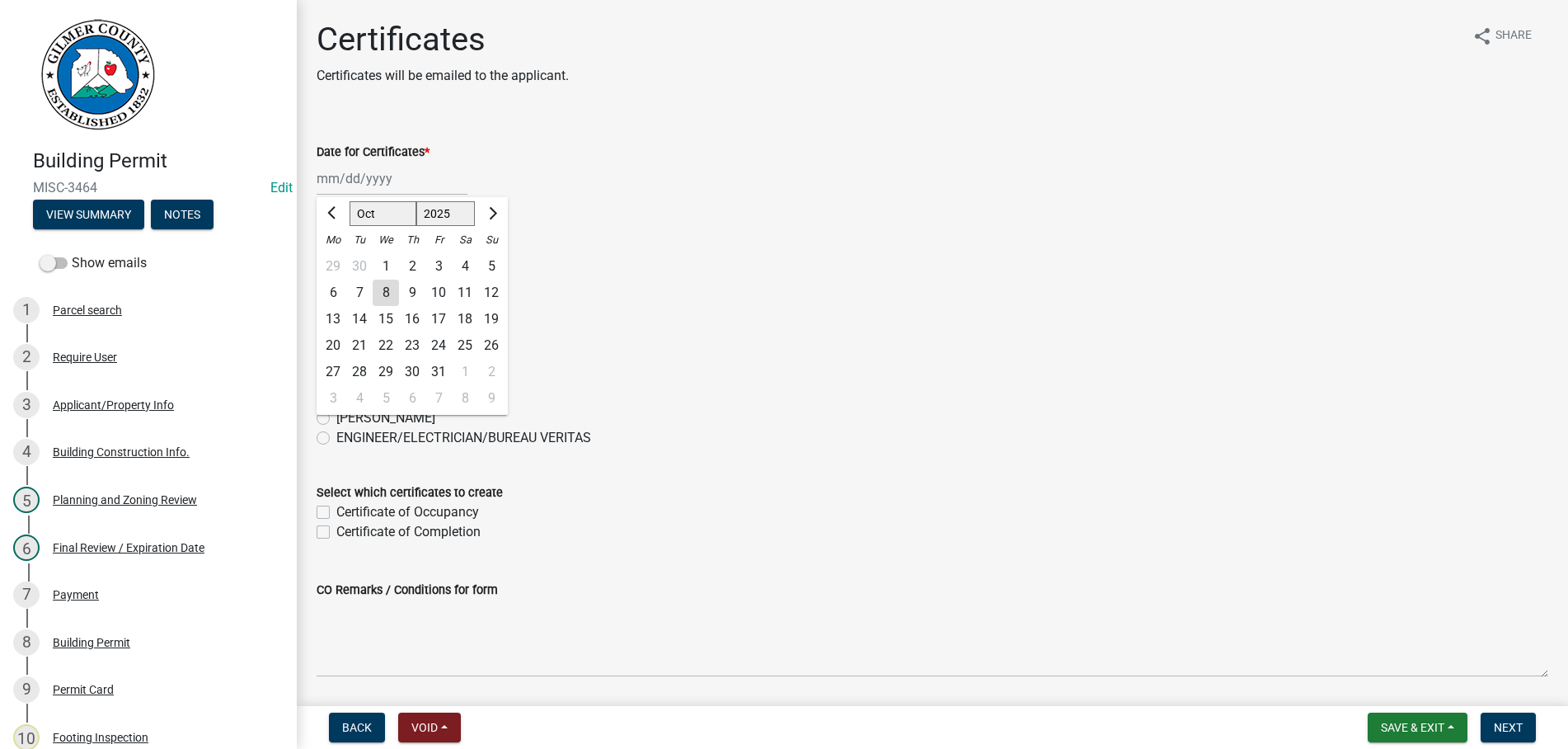
click at [429, 175] on input "Date for Certificates *" at bounding box center [392, 178] width 150 height 33
click at [356, 289] on div "7" at bounding box center [359, 293] width 26 height 26
type input "[DATE]"
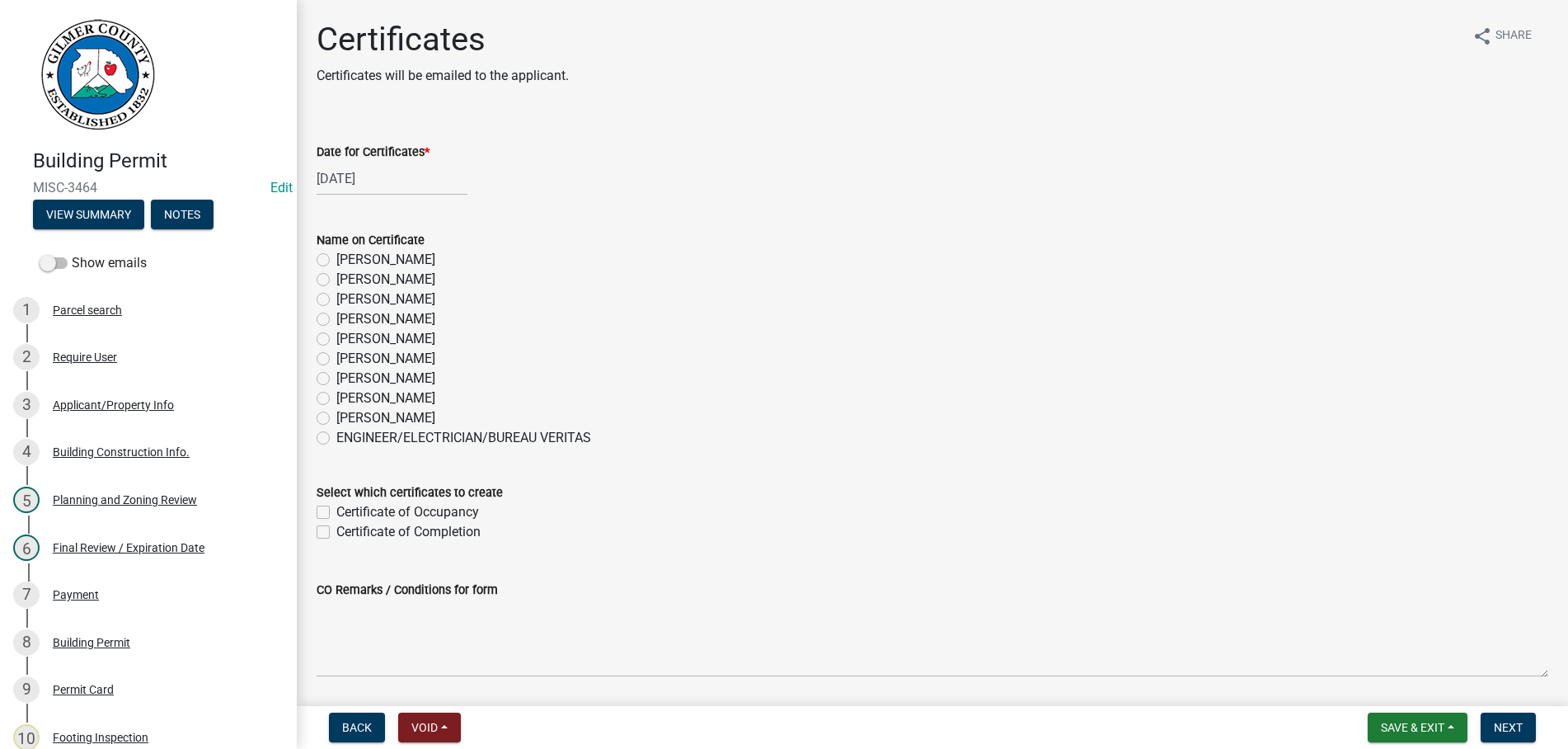
click at [336, 377] on label "[PERSON_NAME]" at bounding box center [385, 378] width 98 height 20
click at [336, 377] on input "[PERSON_NAME]" at bounding box center [342, 374] width 11 height 11
radio input "true"
click at [336, 529] on label "Certificate of Completion" at bounding box center [408, 532] width 144 height 20
click at [336, 529] on input "Certificate of Completion" at bounding box center [342, 528] width 11 height 11
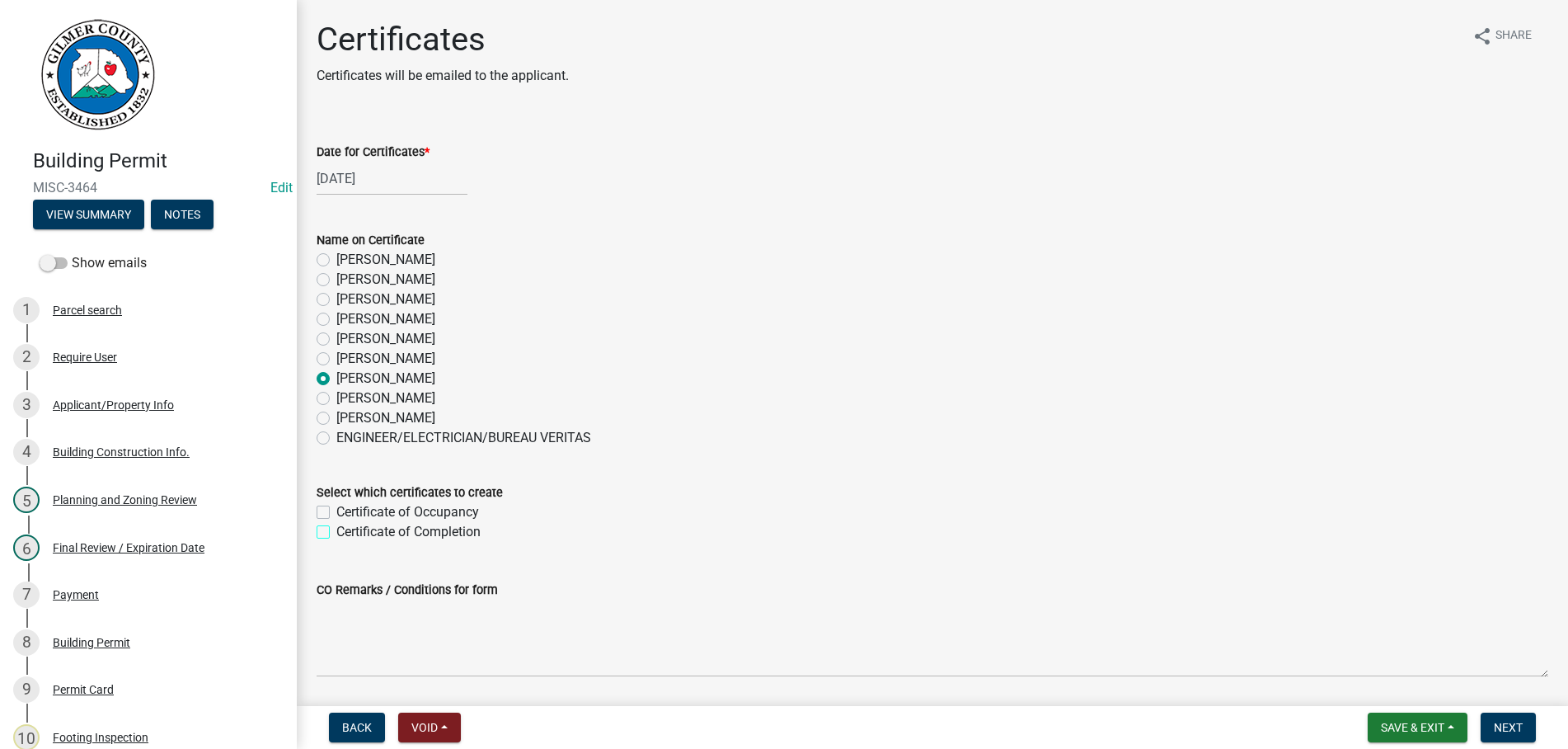
checkbox input "true"
checkbox input "false"
checkbox input "true"
click at [1502, 722] on span "Next" at bounding box center [1508, 728] width 29 height 13
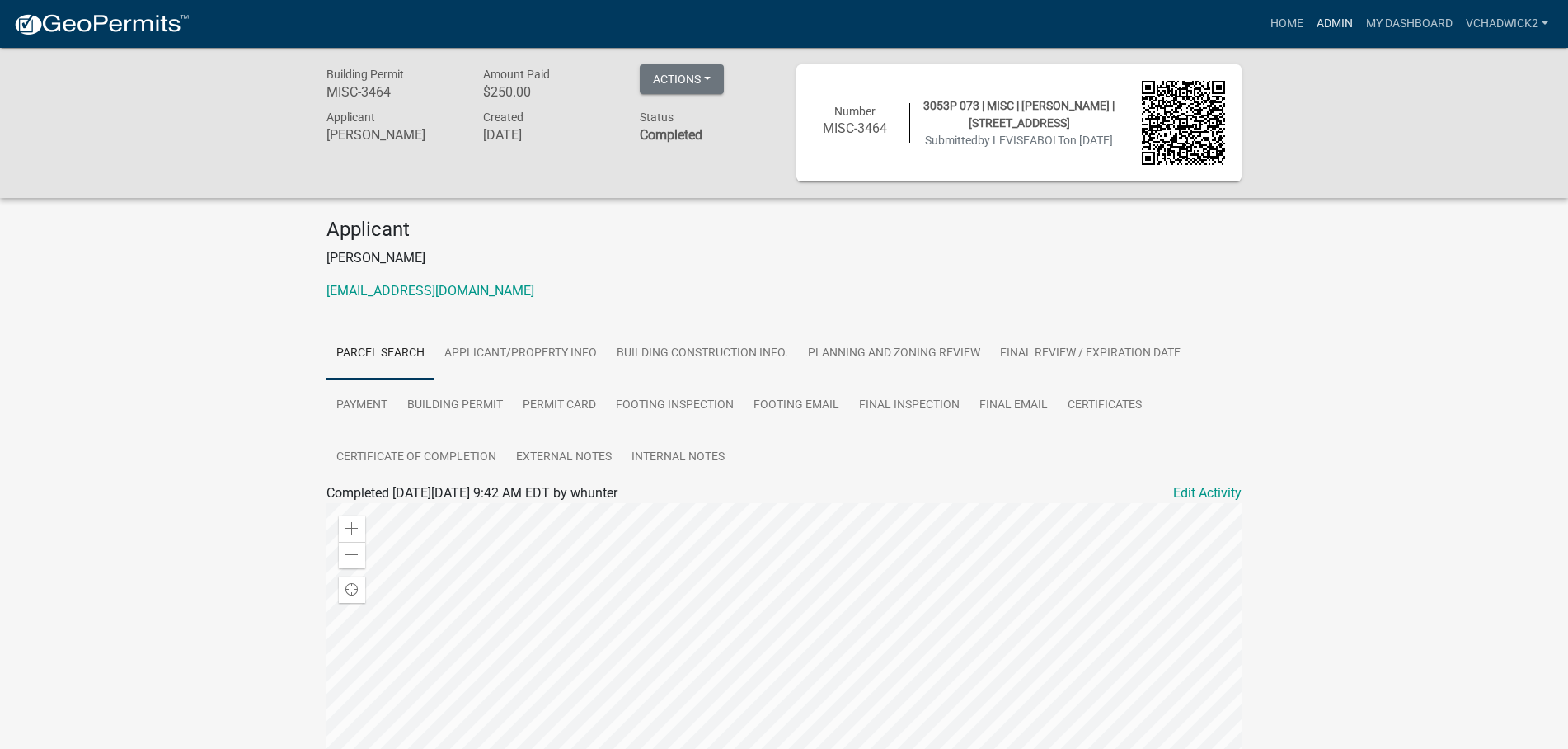
click at [1334, 28] on link "Admin" at bounding box center [1334, 24] width 49 height 32
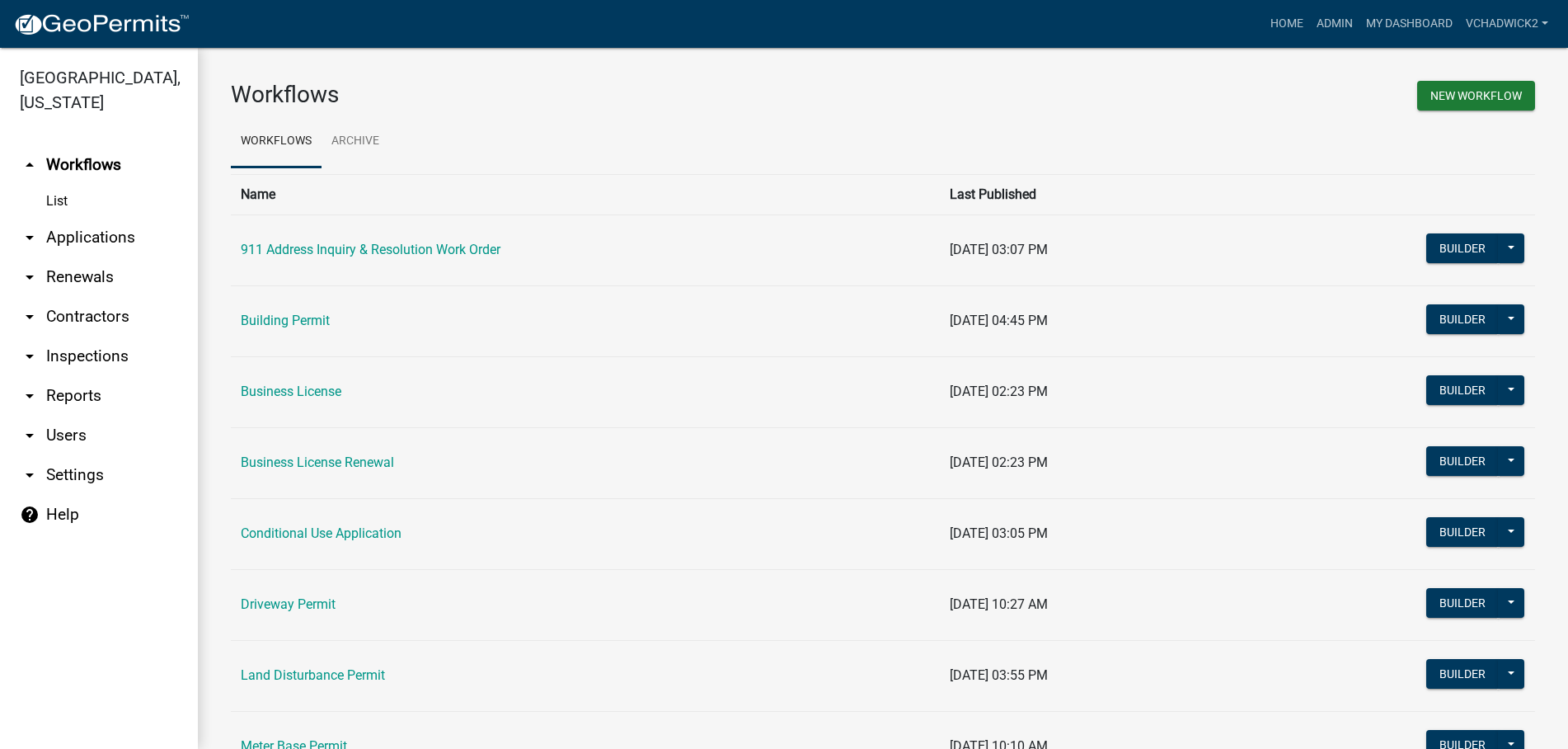
click at [77, 236] on link "arrow_drop_down Applications" at bounding box center [98, 237] width 198 height 40
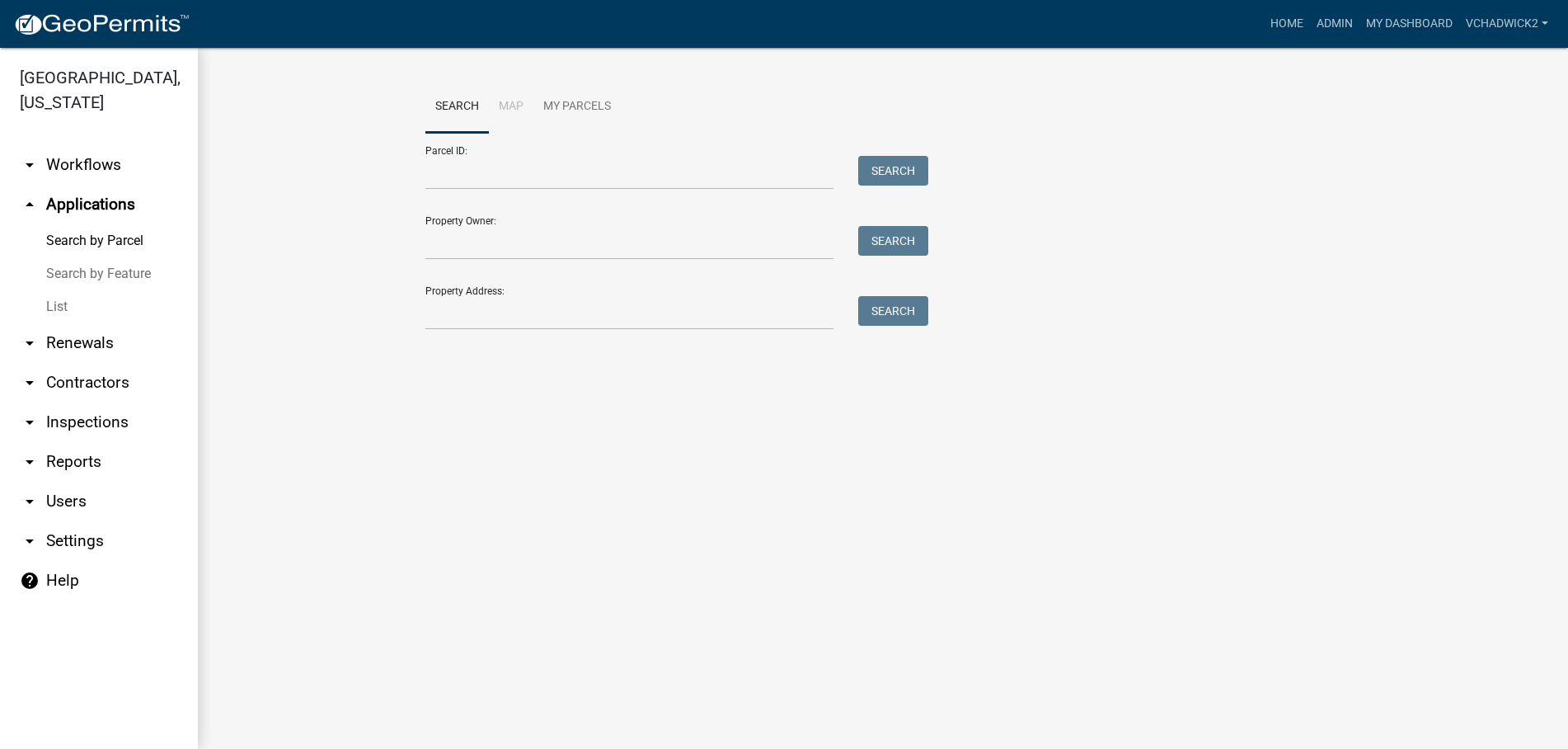
click at [58, 308] on link "List" at bounding box center [98, 306] width 198 height 33
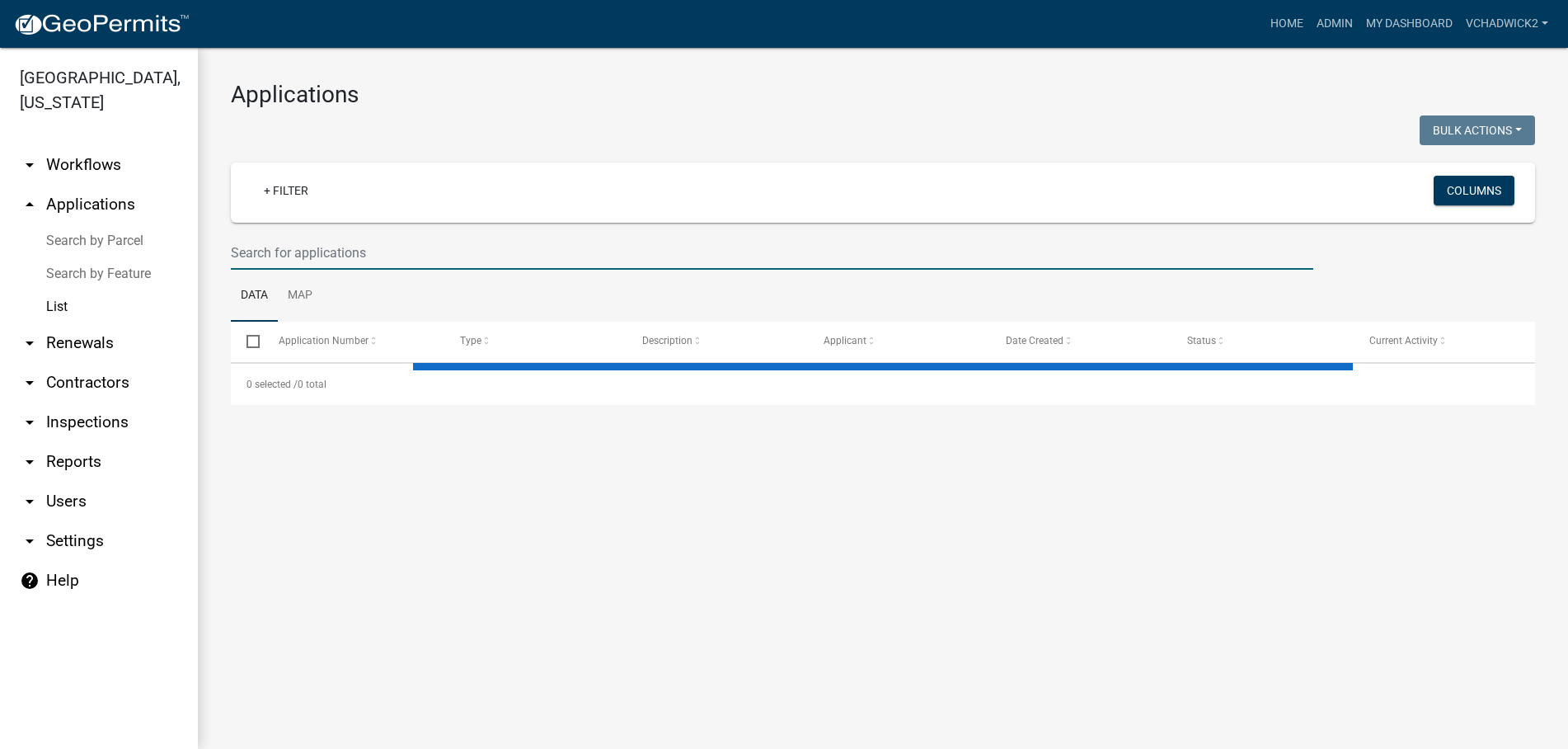
click at [393, 247] on input "text" at bounding box center [771, 253] width 1082 height 33
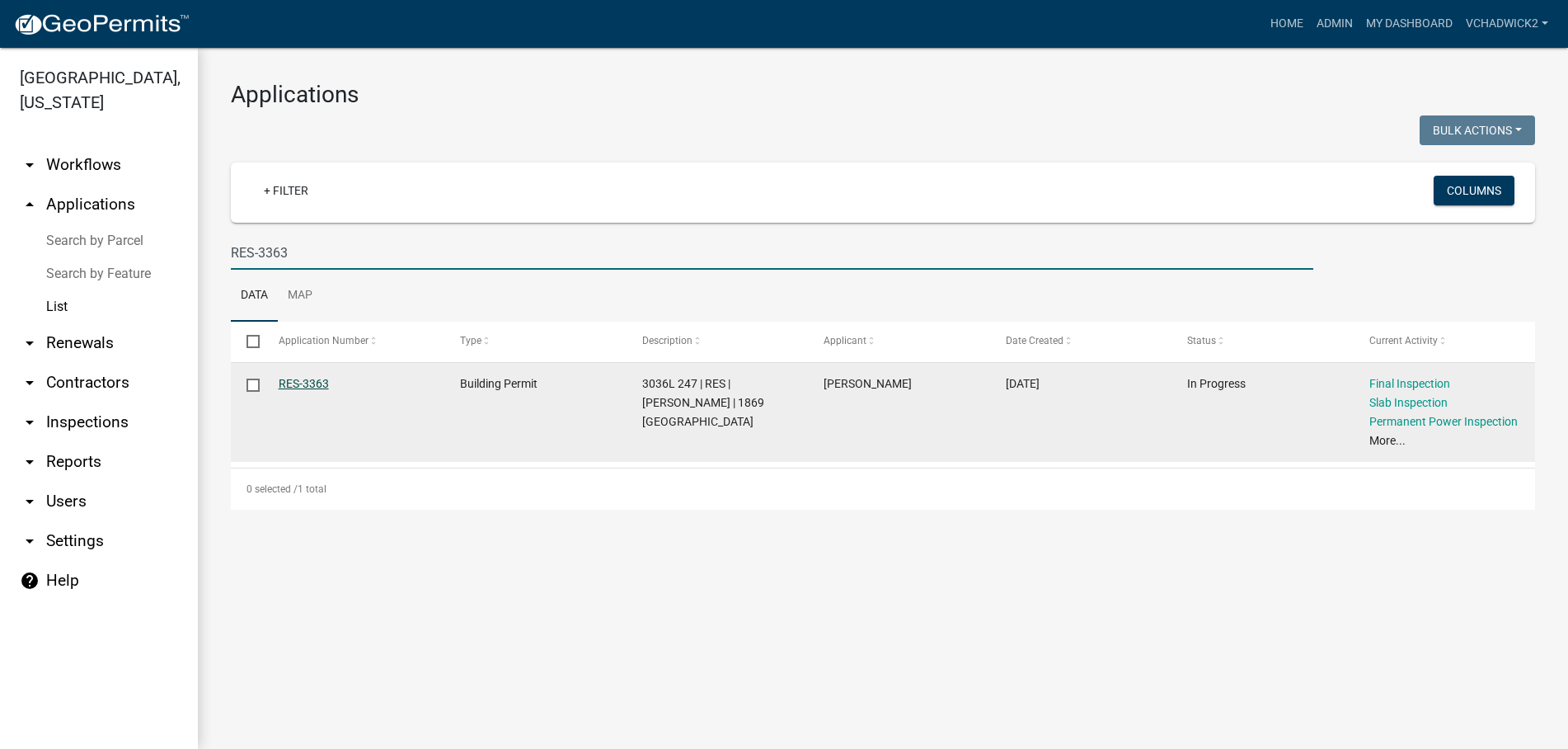
type input "RES-3363"
click at [296, 385] on link "RES-3363" at bounding box center [304, 384] width 50 height 13
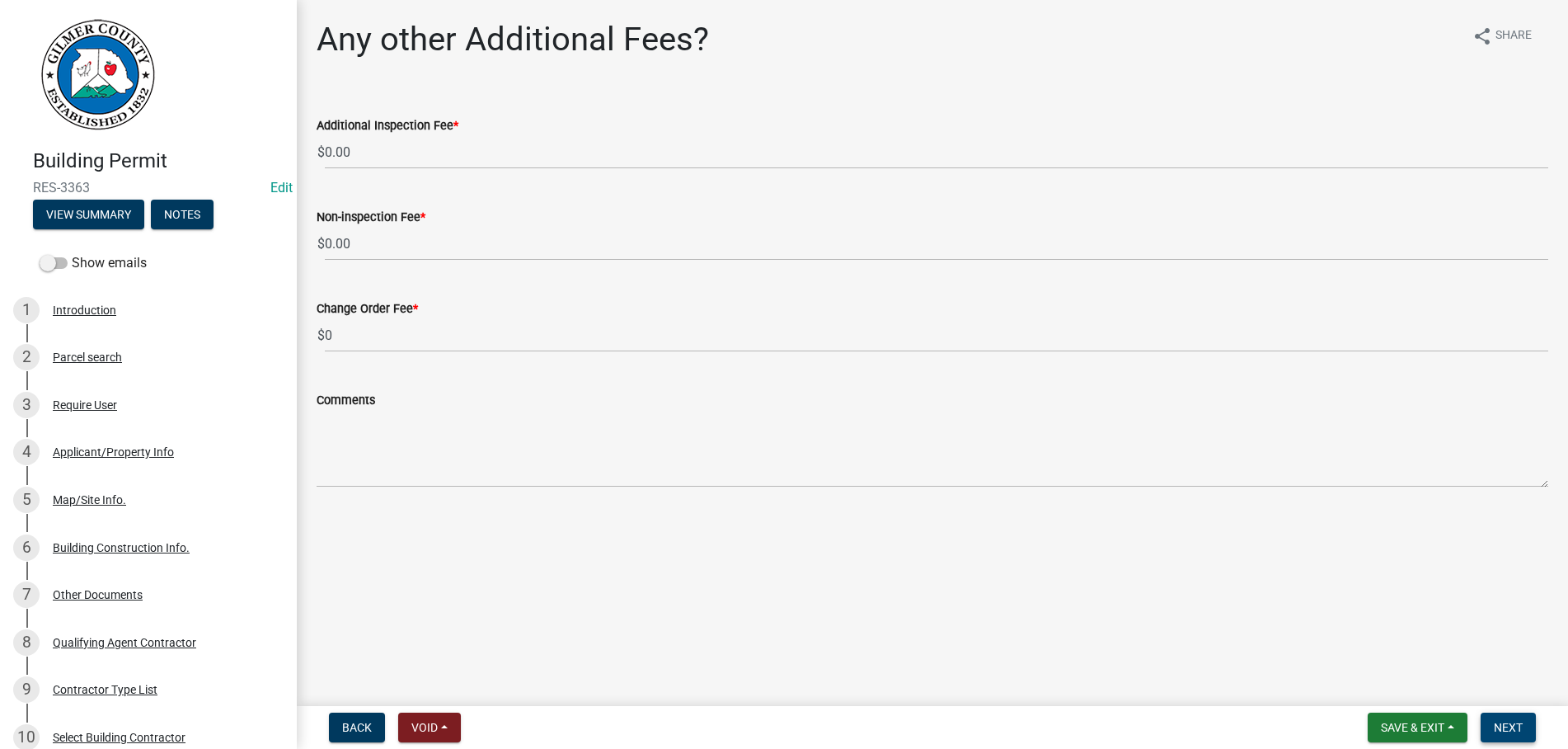
click at [1497, 728] on span "Next" at bounding box center [1508, 728] width 29 height 13
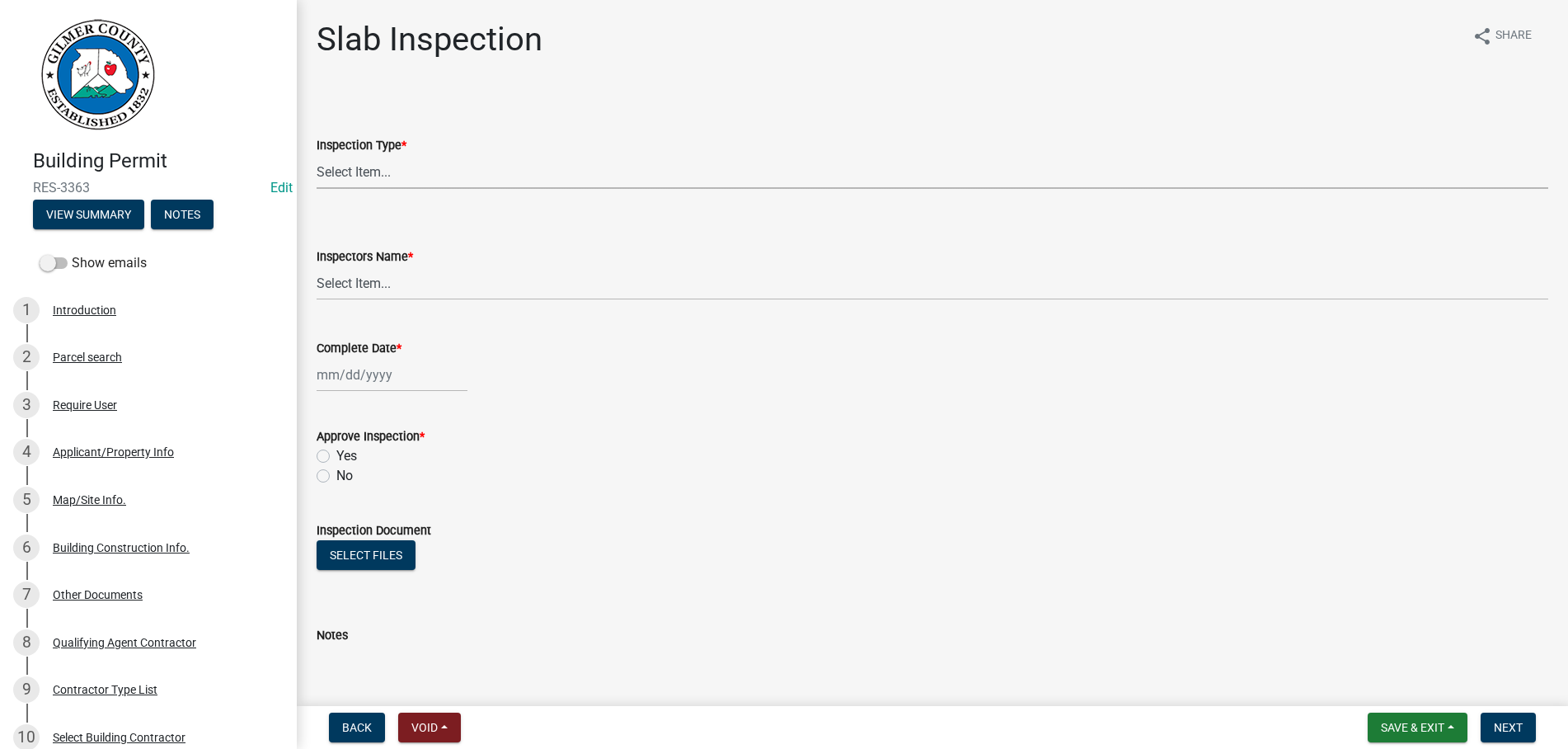
click at [317, 155] on select "Select Item... Slab" at bounding box center [933, 172] width 1232 height 33
click option "Slab" at bounding box center [0, 0] width 0 height 0
select select "f8392651-b403-4067-a830-3c888ccedcbb"
select select "b7f275ba-f507-42fd-b9cd-cd9544451c64"
select select "10"
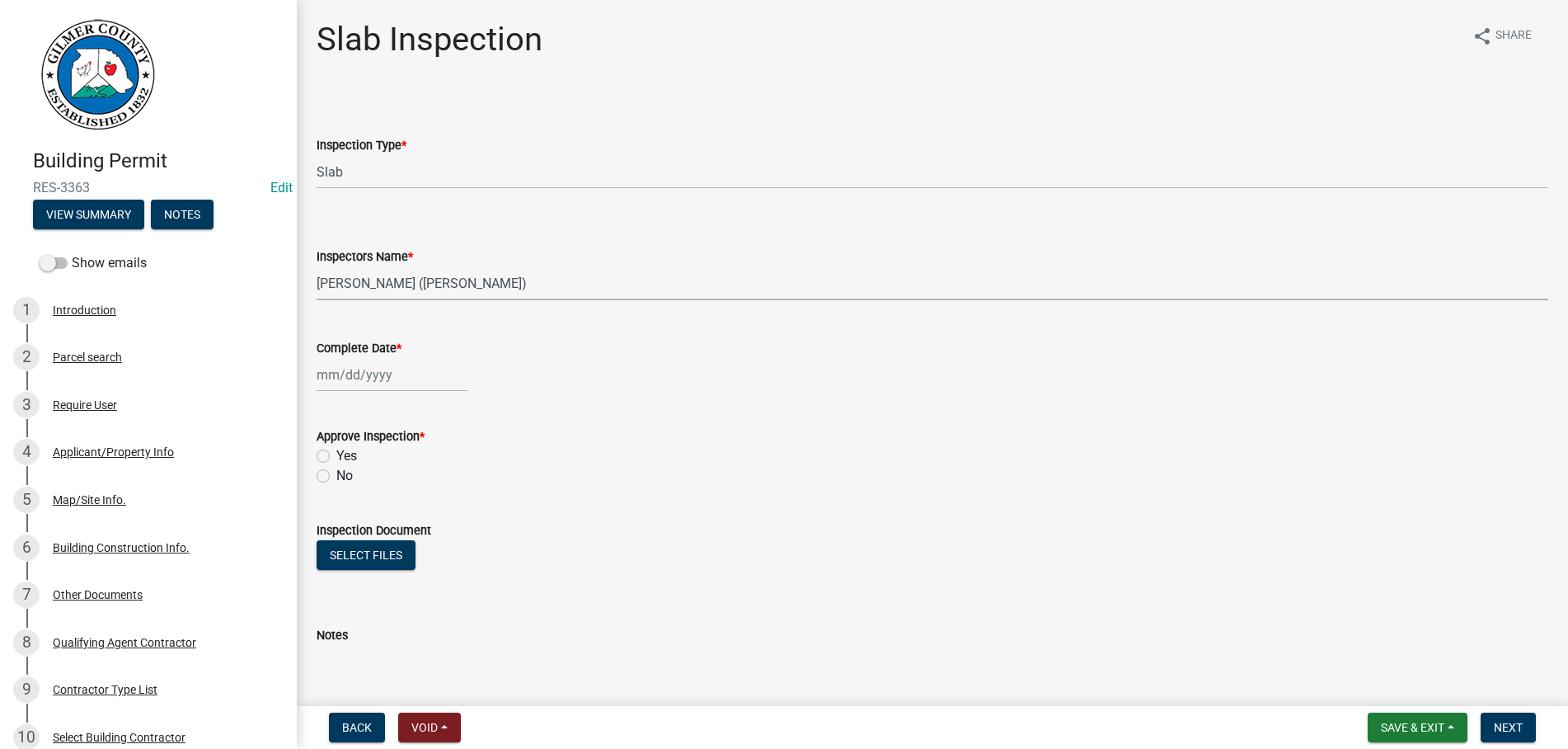
select select "2025"
type input "[DATE]"
click at [336, 446] on input "Yes" at bounding box center [342, 452] width 11 height 11
radio input "true"
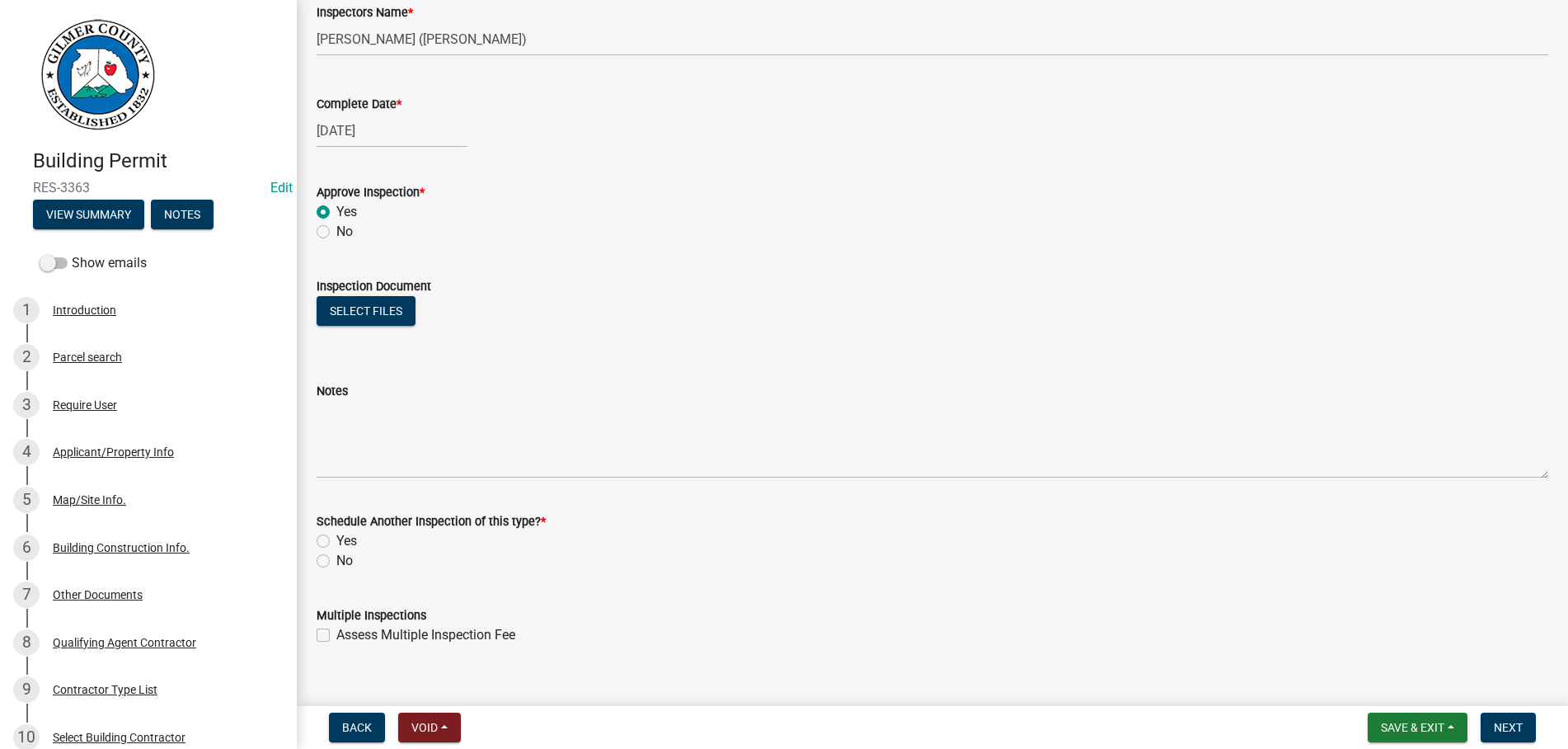
scroll to position [269, 0]
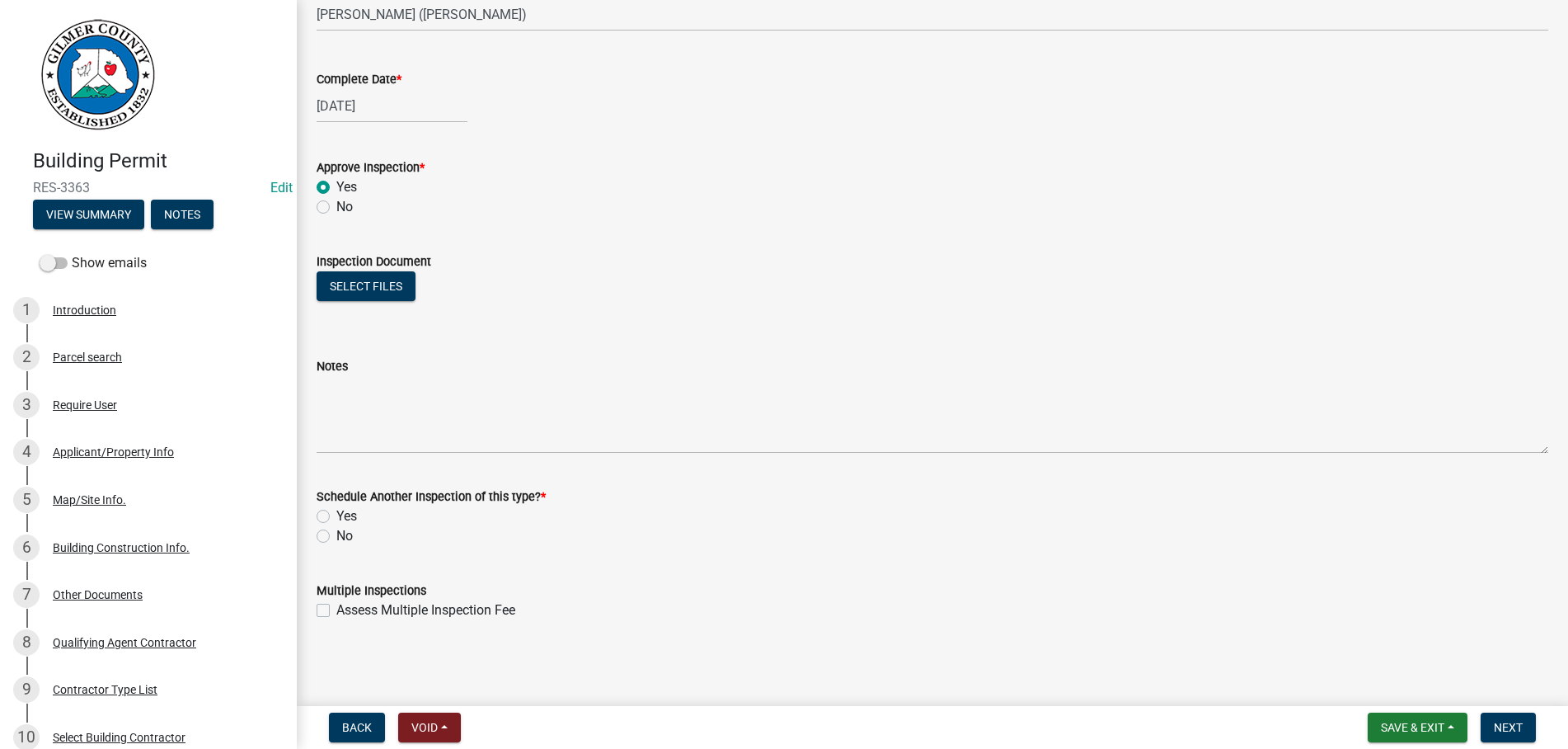
click at [336, 517] on label "Yes" at bounding box center [346, 516] width 20 height 20
click at [336, 517] on input "Yes" at bounding box center [342, 512] width 11 height 11
radio input "true"
click at [1499, 722] on span "Next" at bounding box center [1508, 728] width 29 height 13
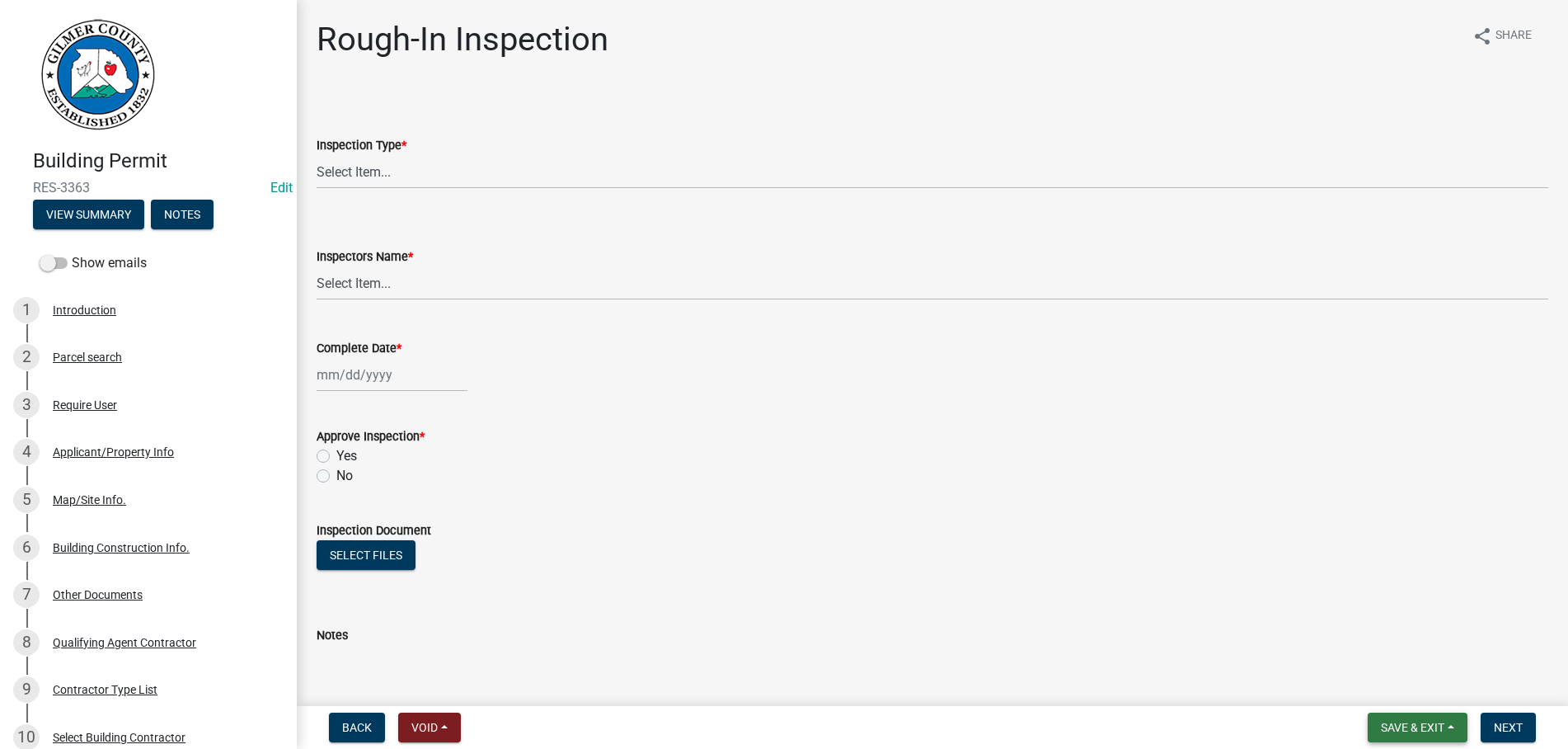
click at [1427, 726] on span "Save & Exit" at bounding box center [1413, 728] width 63 height 13
click at [1419, 683] on button "Save & Exit" at bounding box center [1402, 684] width 132 height 40
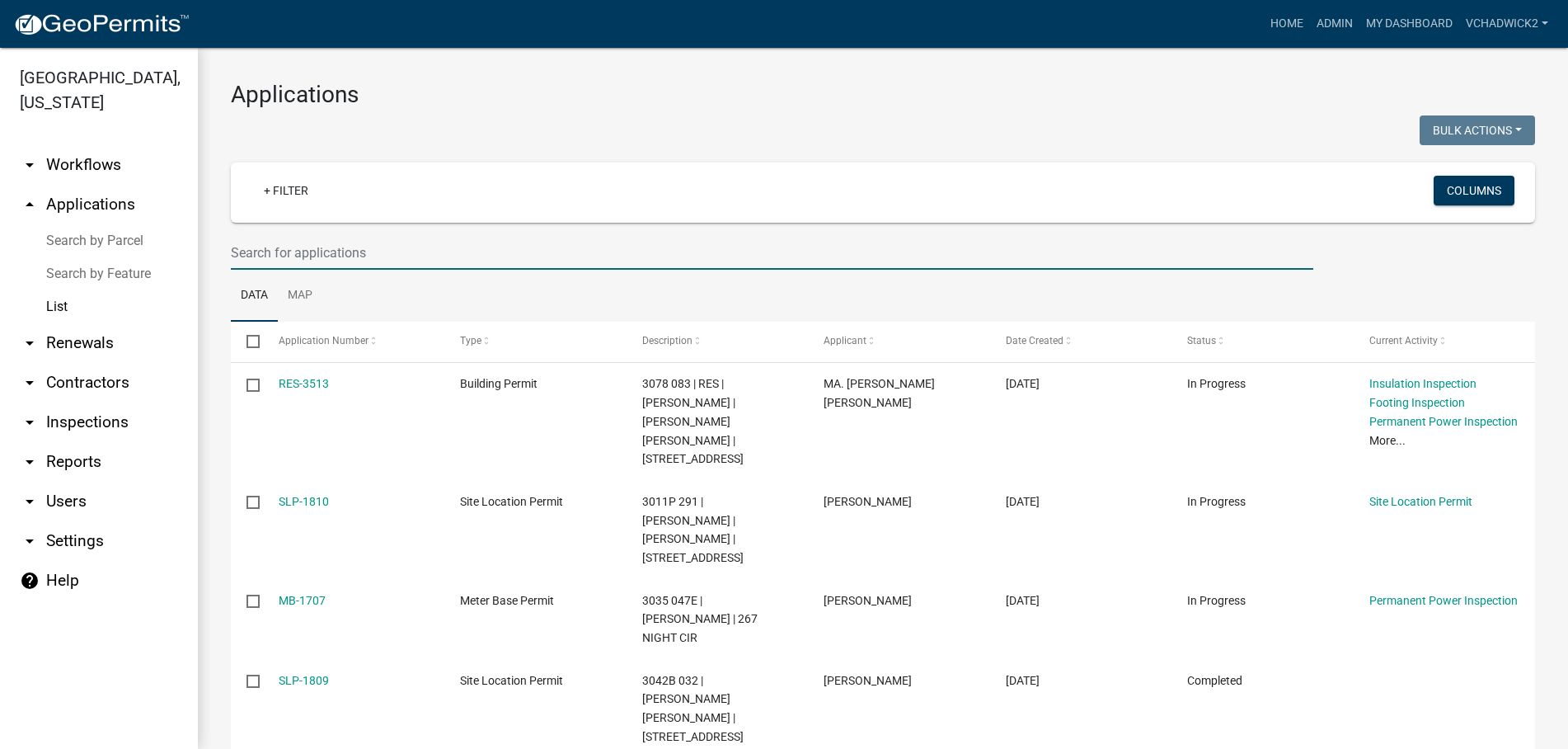
click at [414, 262] on input "text" at bounding box center [771, 253] width 1082 height 33
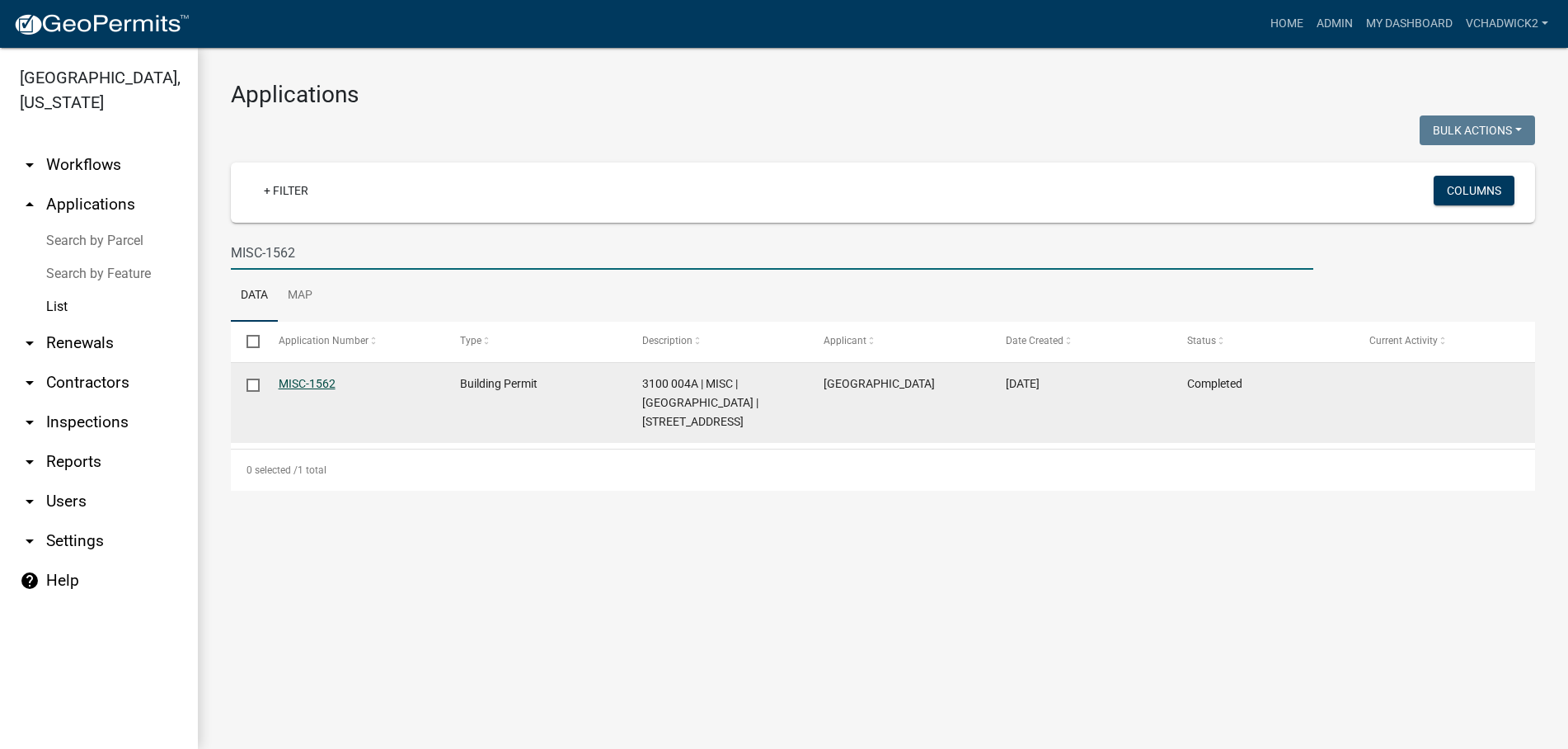
type input "MISC-1562"
click at [304, 383] on link "MISC-1562" at bounding box center [307, 384] width 57 height 13
